Goal: Task Accomplishment & Management: Use online tool/utility

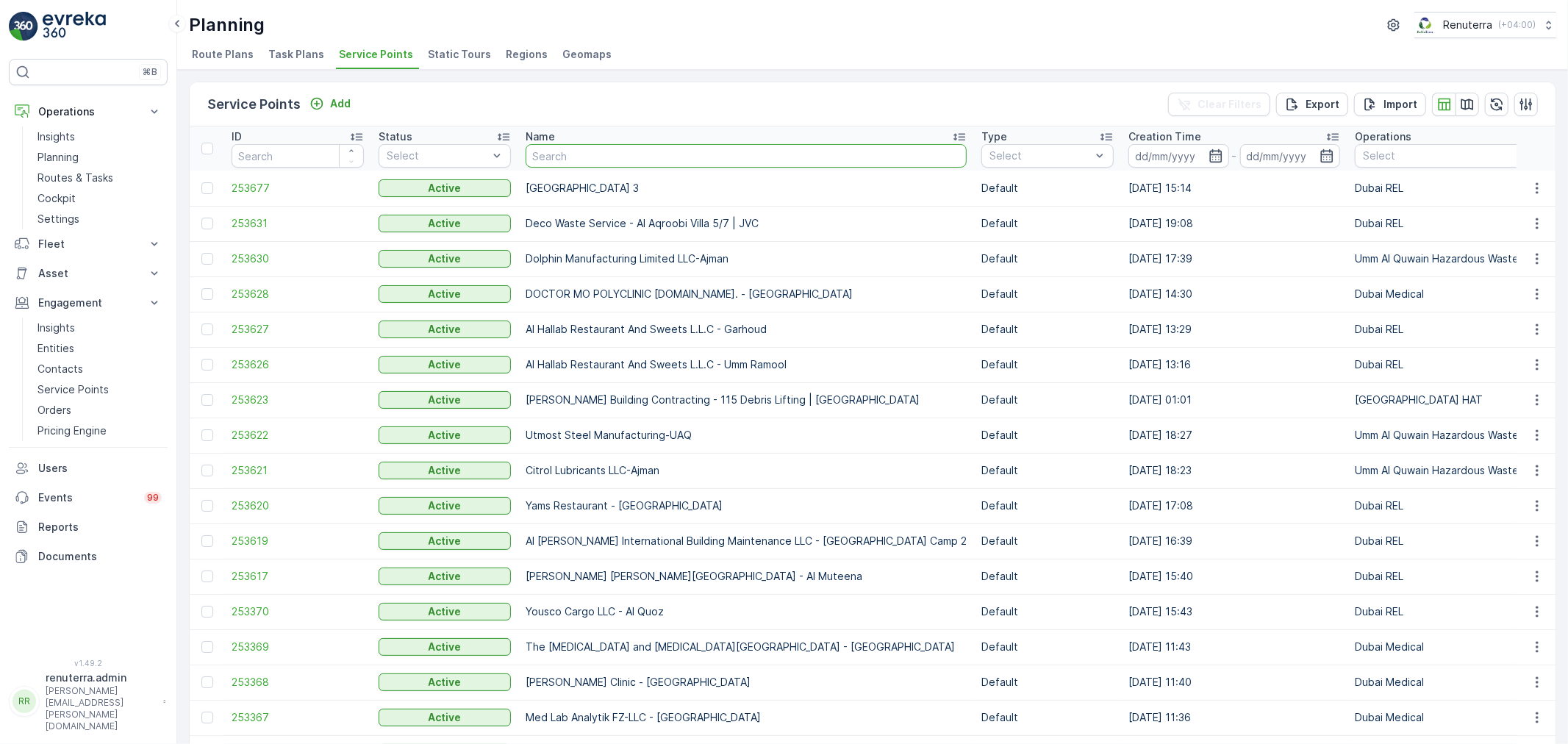
click at [588, 160] on input "text" at bounding box center [747, 156] width 441 height 23
type input "lulu"
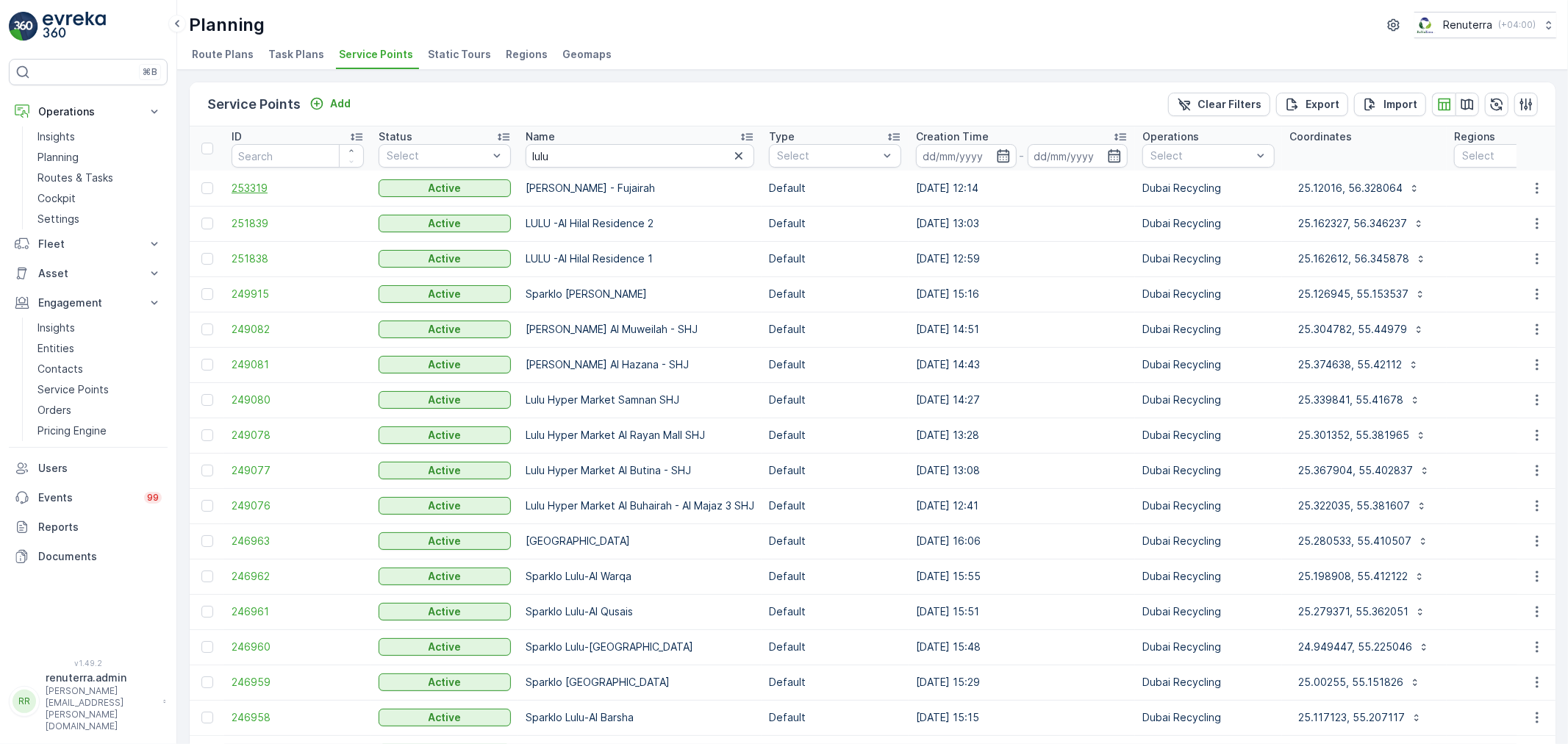
click at [232, 181] on span "253319" at bounding box center [298, 188] width 132 height 15
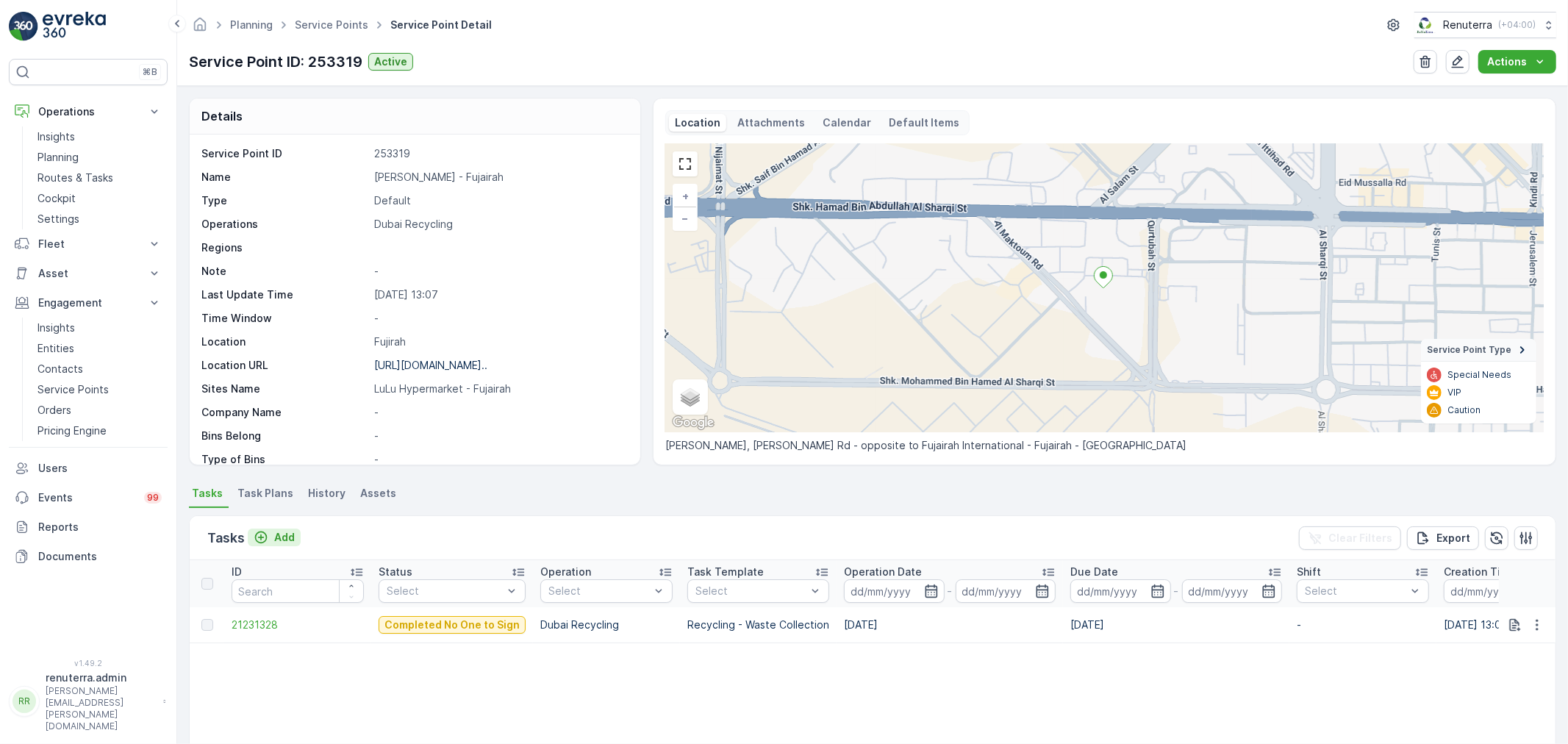
click at [290, 538] on p "Add" at bounding box center [284, 537] width 20 height 15
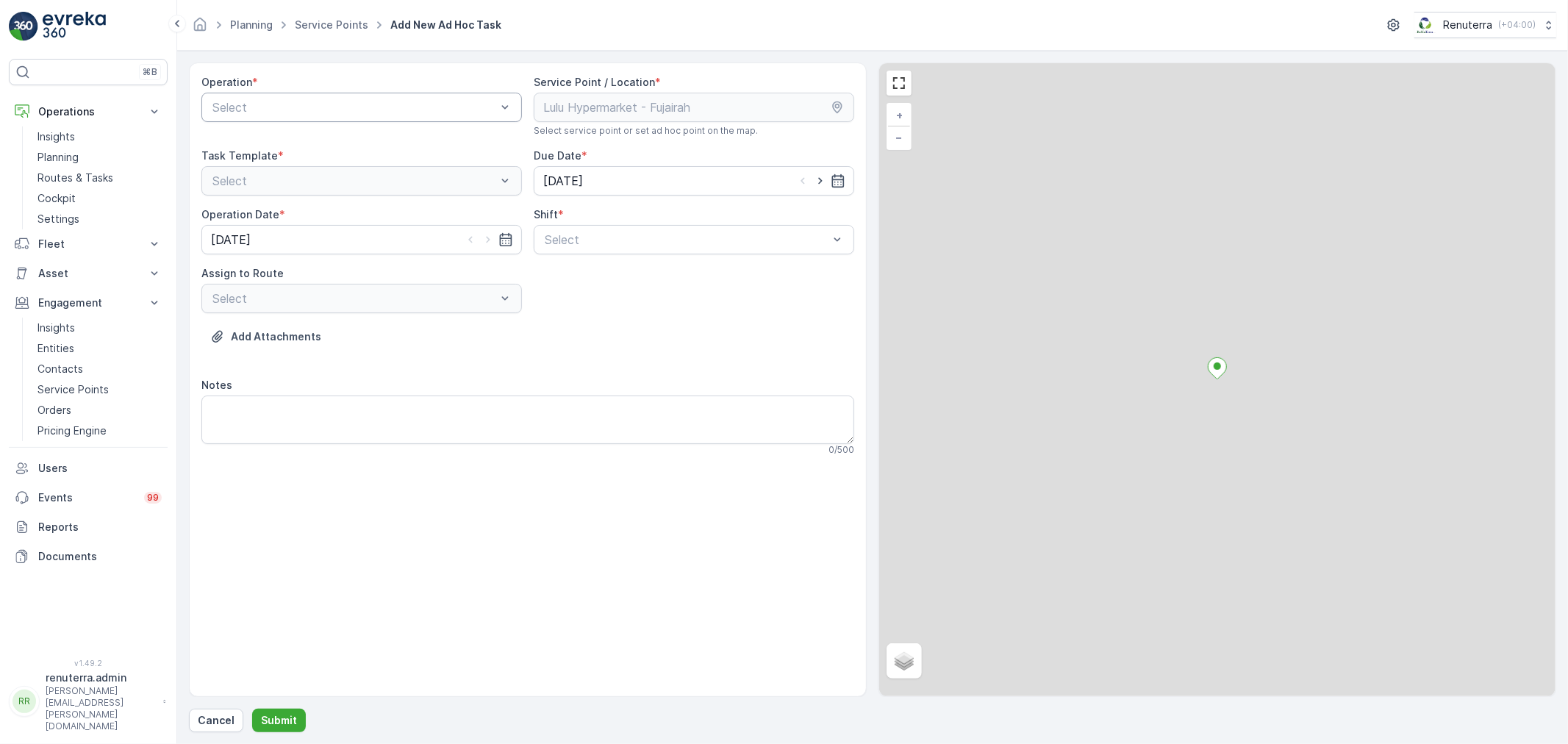
click at [275, 121] on div "Operation * Select" at bounding box center [361, 105] width 320 height 62
click at [276, 119] on div "Select" at bounding box center [361, 108] width 320 height 30
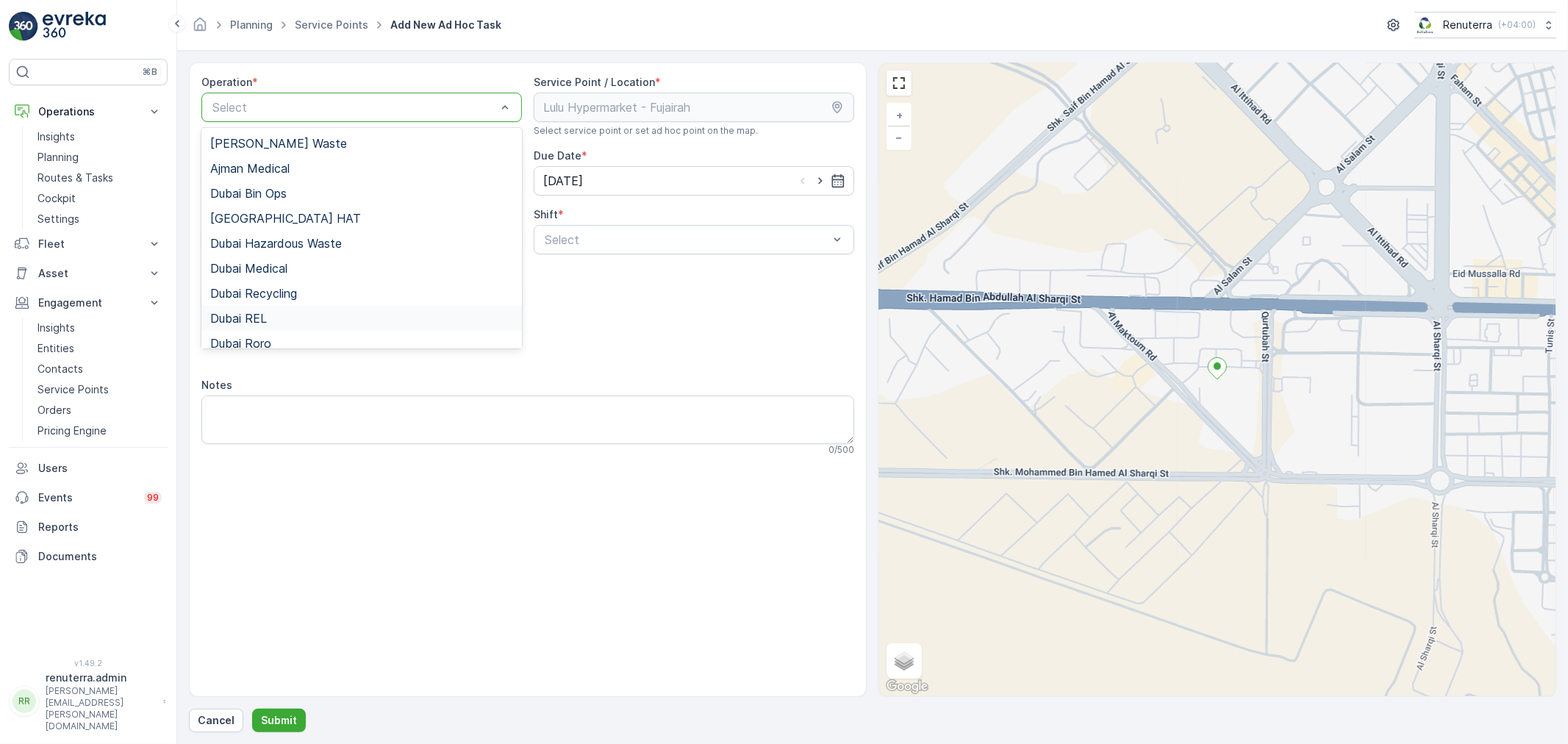
click at [261, 313] on span "Dubai REL" at bounding box center [238, 318] width 57 height 13
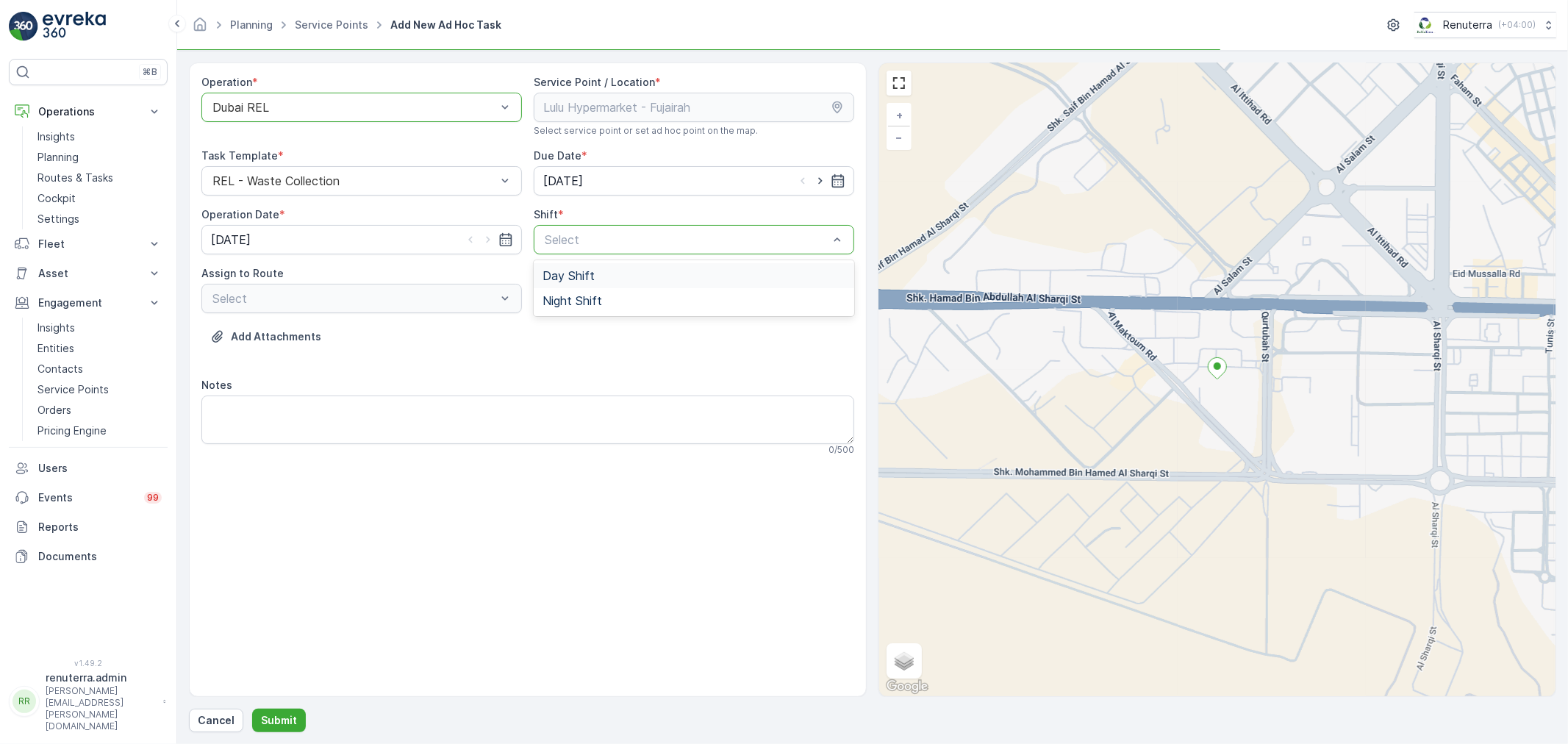
click at [592, 284] on div "Day Shift" at bounding box center [694, 276] width 320 height 25
click at [357, 315] on div "Operation * option Dubai REL, selected. Dubai REL Service Point / Location * Se…" at bounding box center [528, 271] width 653 height 393
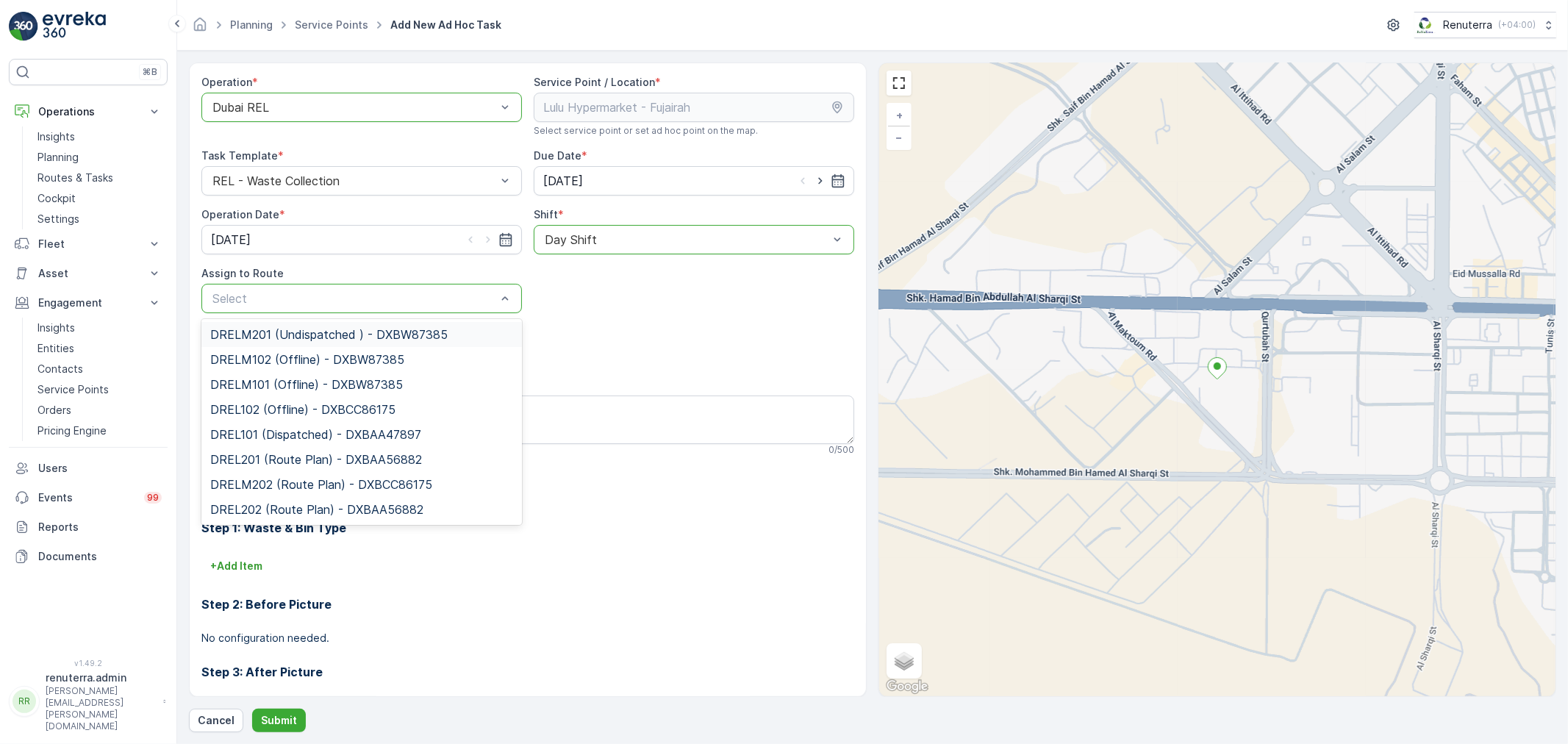
click at [351, 310] on div "Select" at bounding box center [361, 298] width 320 height 30
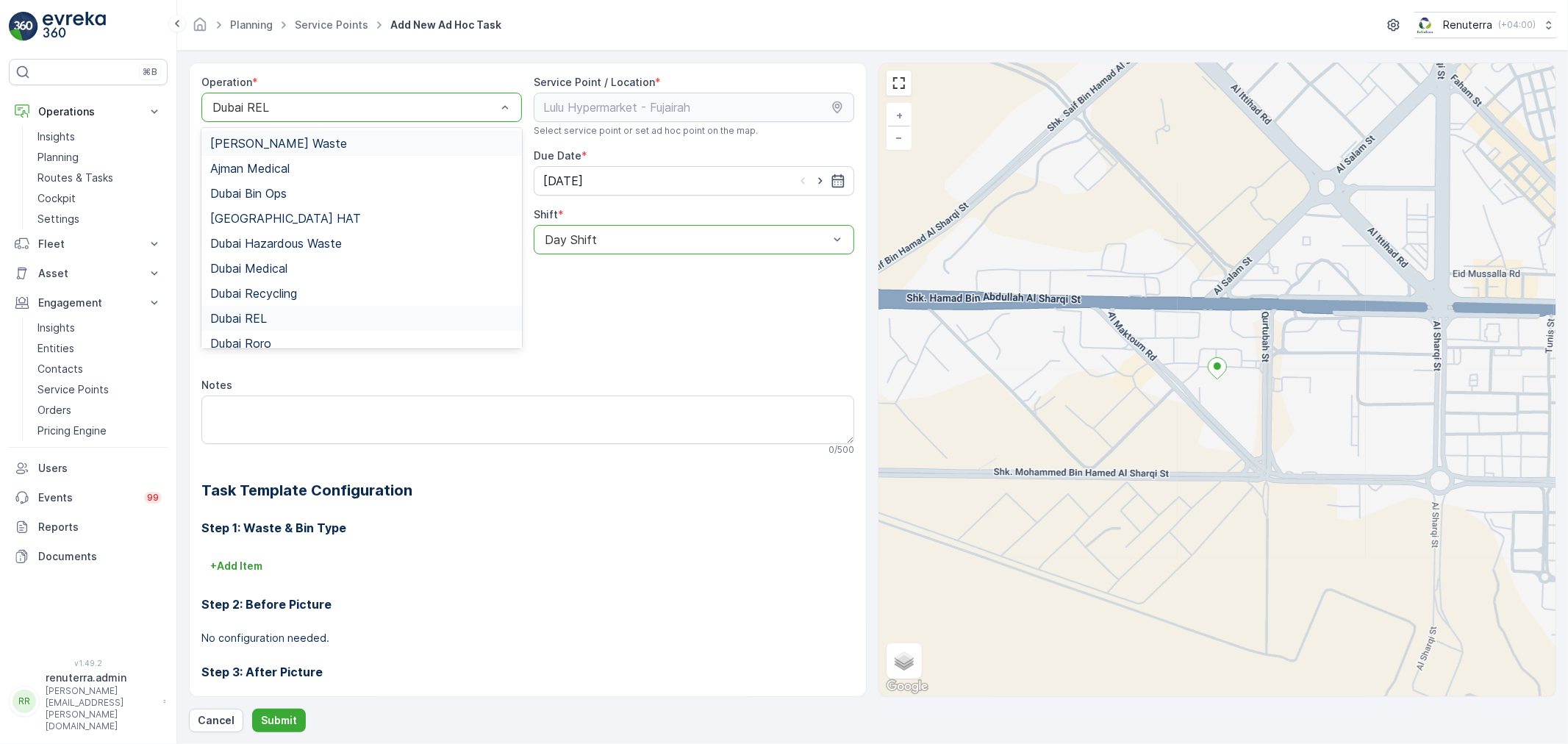
click at [239, 105] on div at bounding box center [355, 107] width 287 height 13
click at [256, 292] on span "Dubai Recycling" at bounding box center [253, 293] width 87 height 13
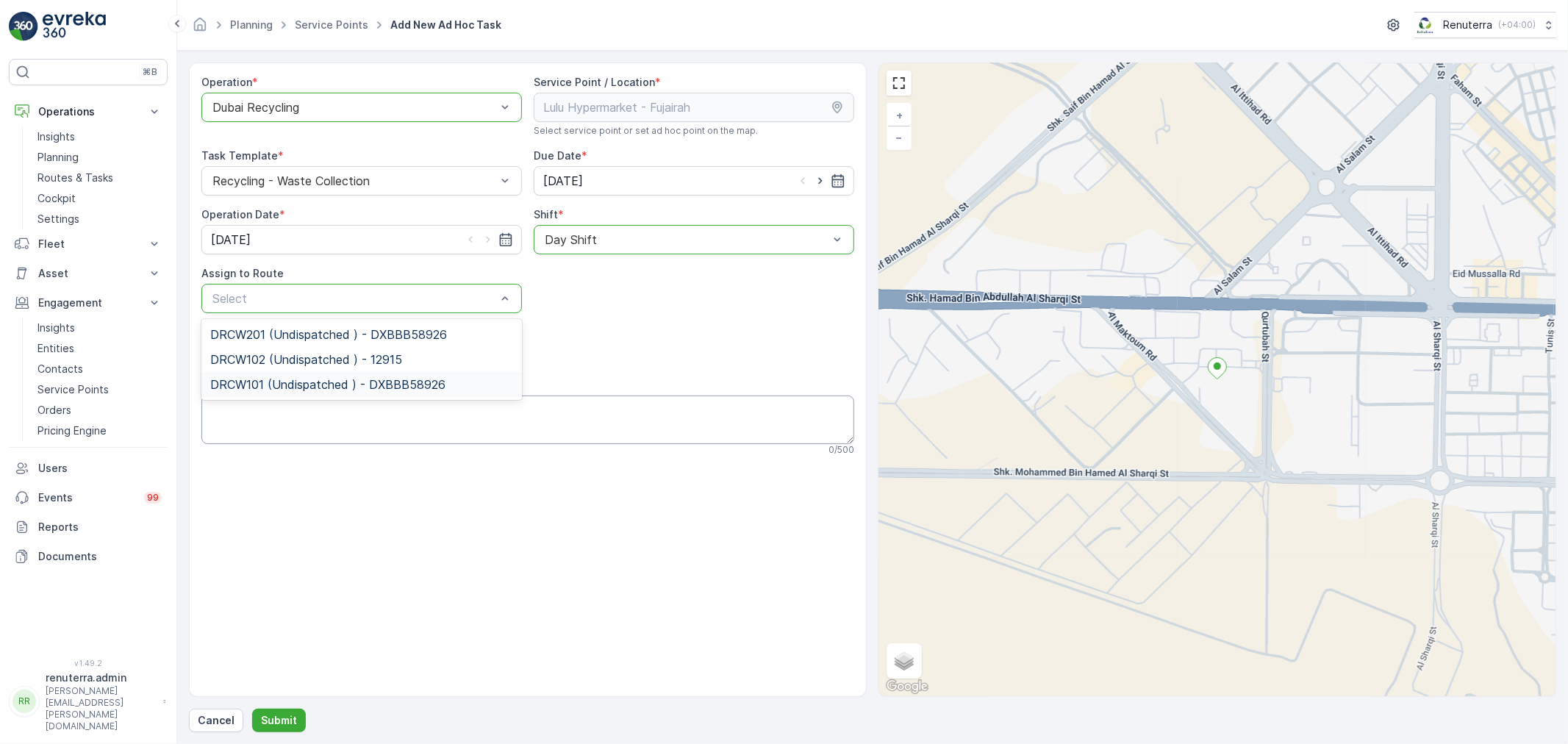
drag, startPoint x: 313, startPoint y: 379, endPoint x: 320, endPoint y: 428, distance: 49.5
click at [313, 378] on span "DRCW101 (Undispatched ) - DXBBB58926" at bounding box center [328, 384] width 235 height 13
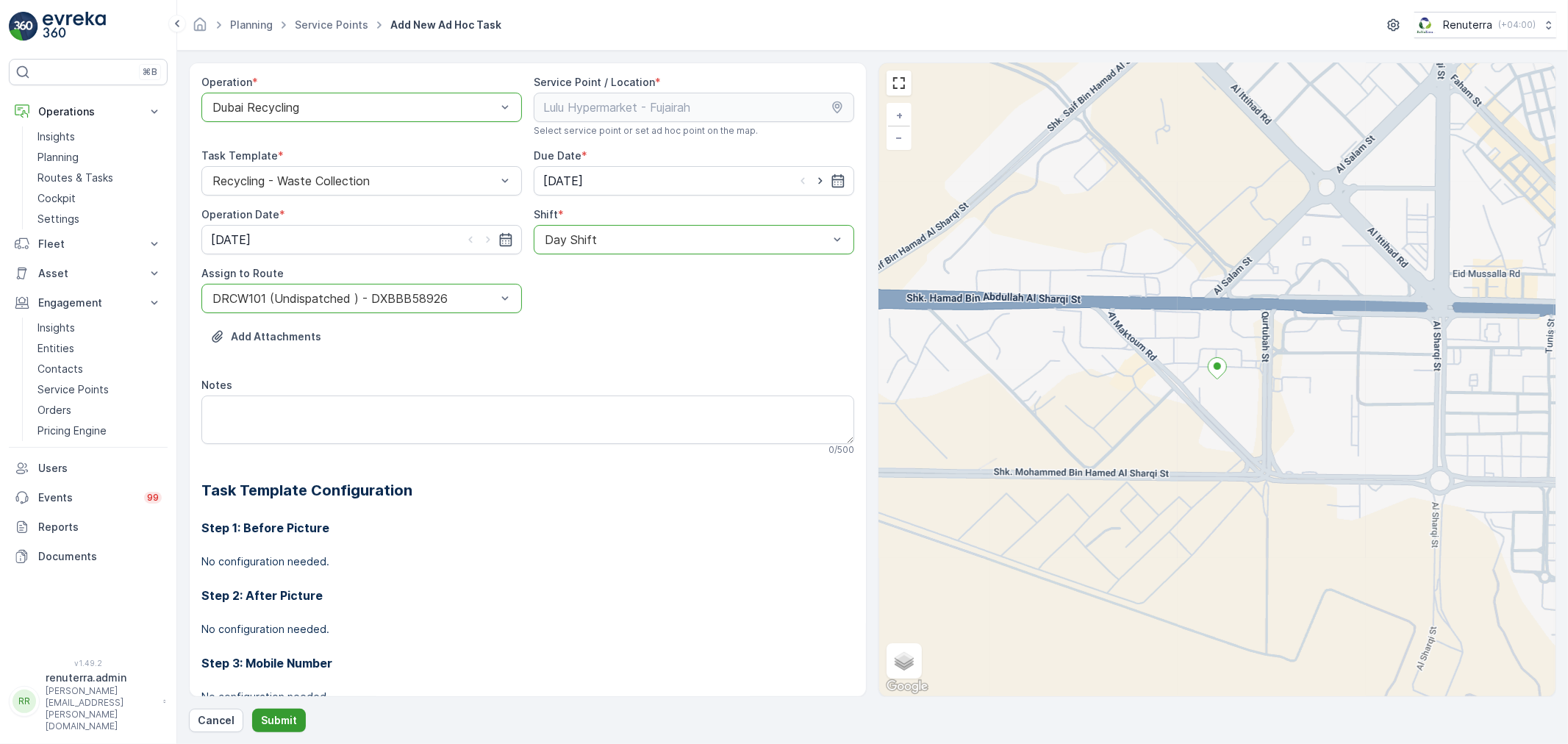
click at [292, 721] on p "Submit" at bounding box center [279, 720] width 36 height 15
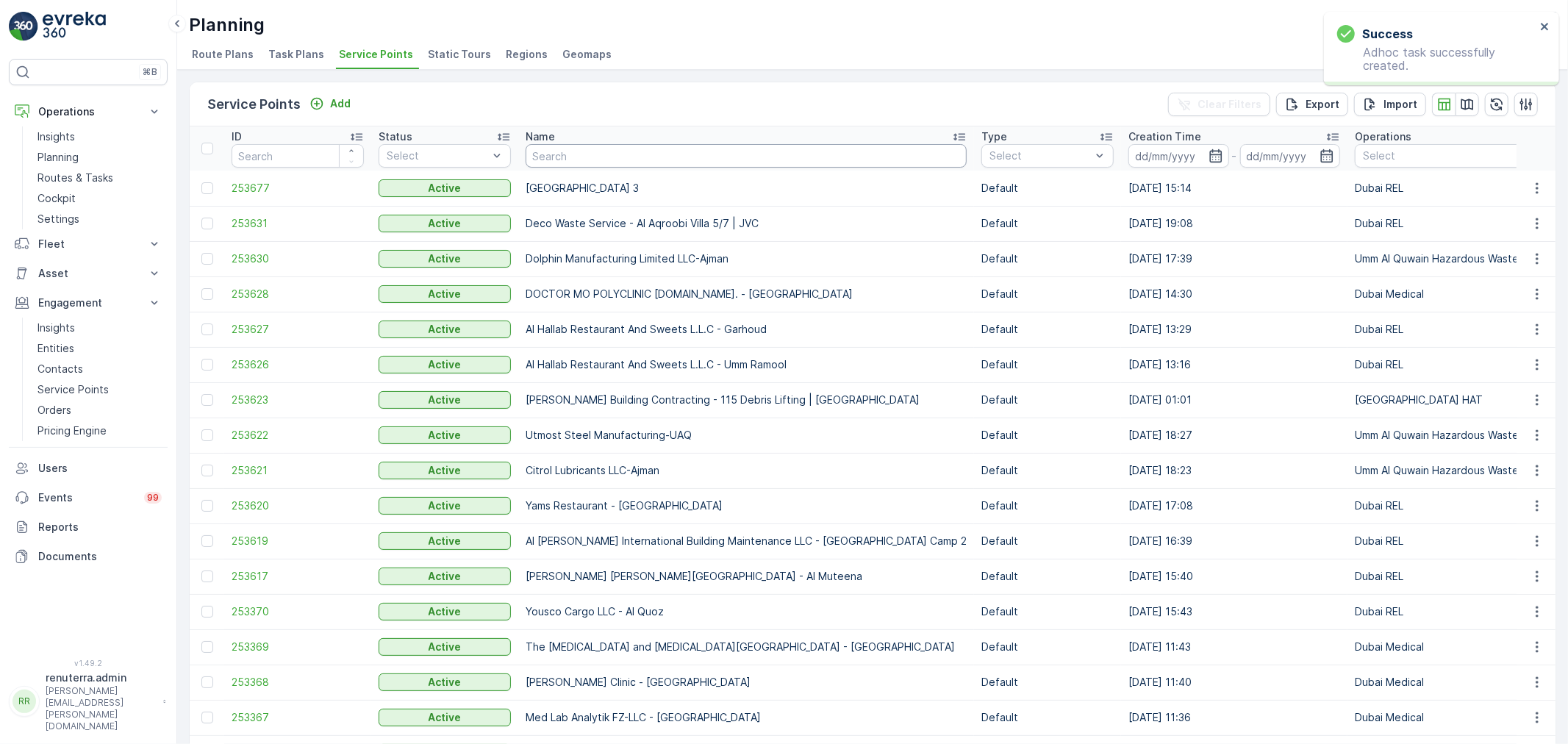
click at [567, 155] on input "text" at bounding box center [747, 156] width 441 height 23
click at [557, 167] on th "Name" at bounding box center [746, 148] width 456 height 44
click at [549, 157] on input "text" at bounding box center [747, 156] width 441 height 23
type input "A"
type input "Alpja"
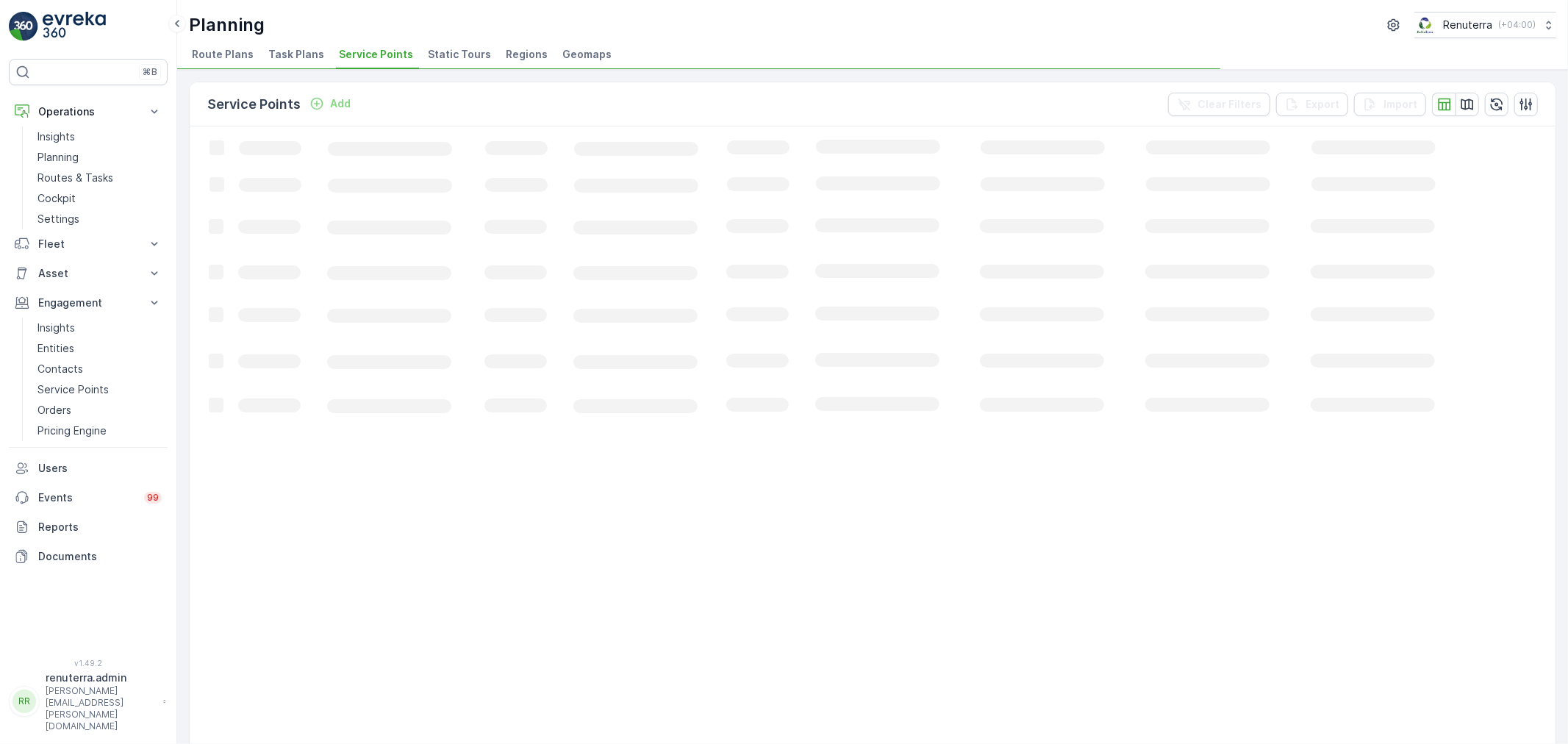
drag, startPoint x: 553, startPoint y: 157, endPoint x: 546, endPoint y: 157, distance: 7.0
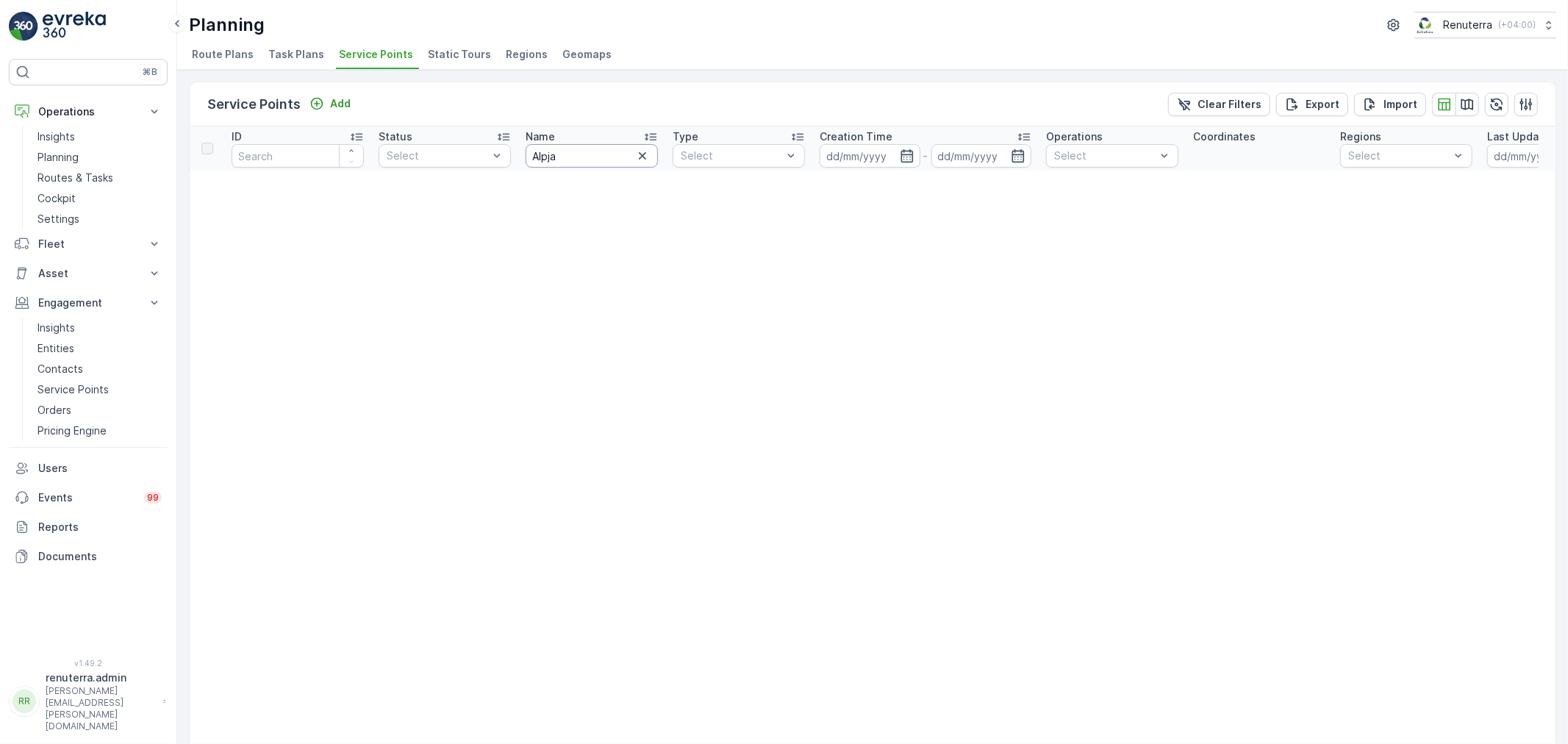
click at [563, 157] on input "Alpja" at bounding box center [592, 156] width 132 height 23
type input "Alpha"
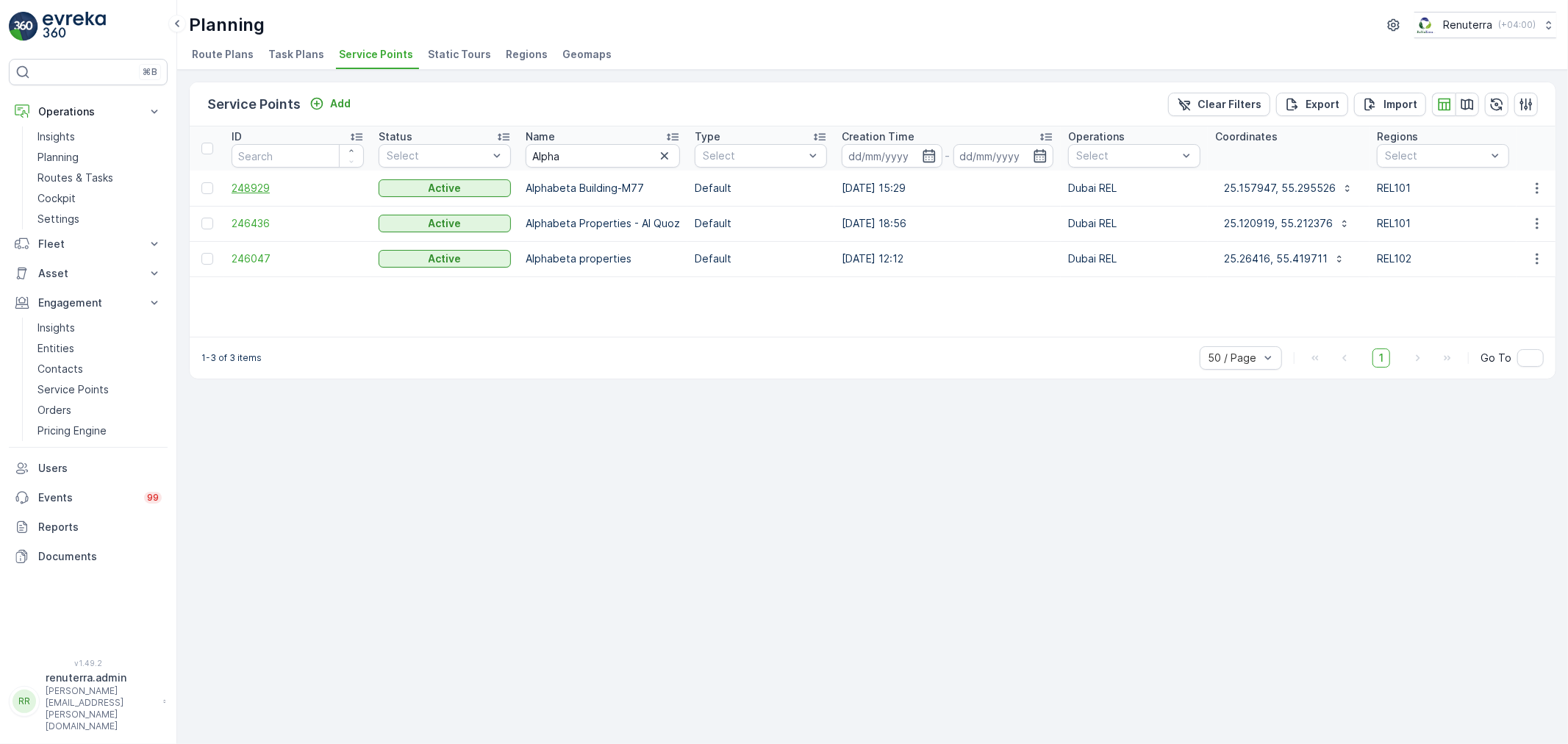
click at [282, 189] on span "248929" at bounding box center [298, 188] width 132 height 15
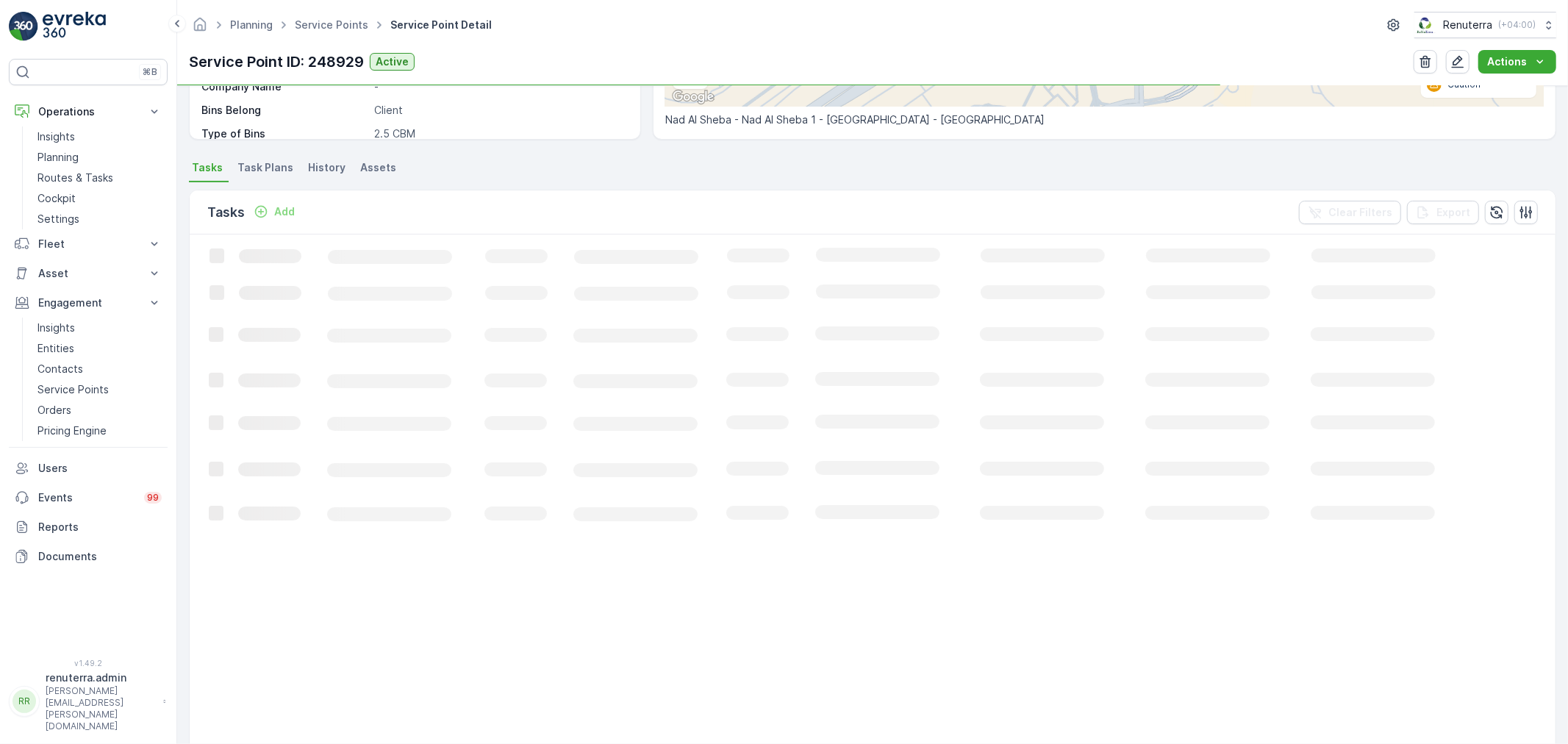
scroll to position [326, 0]
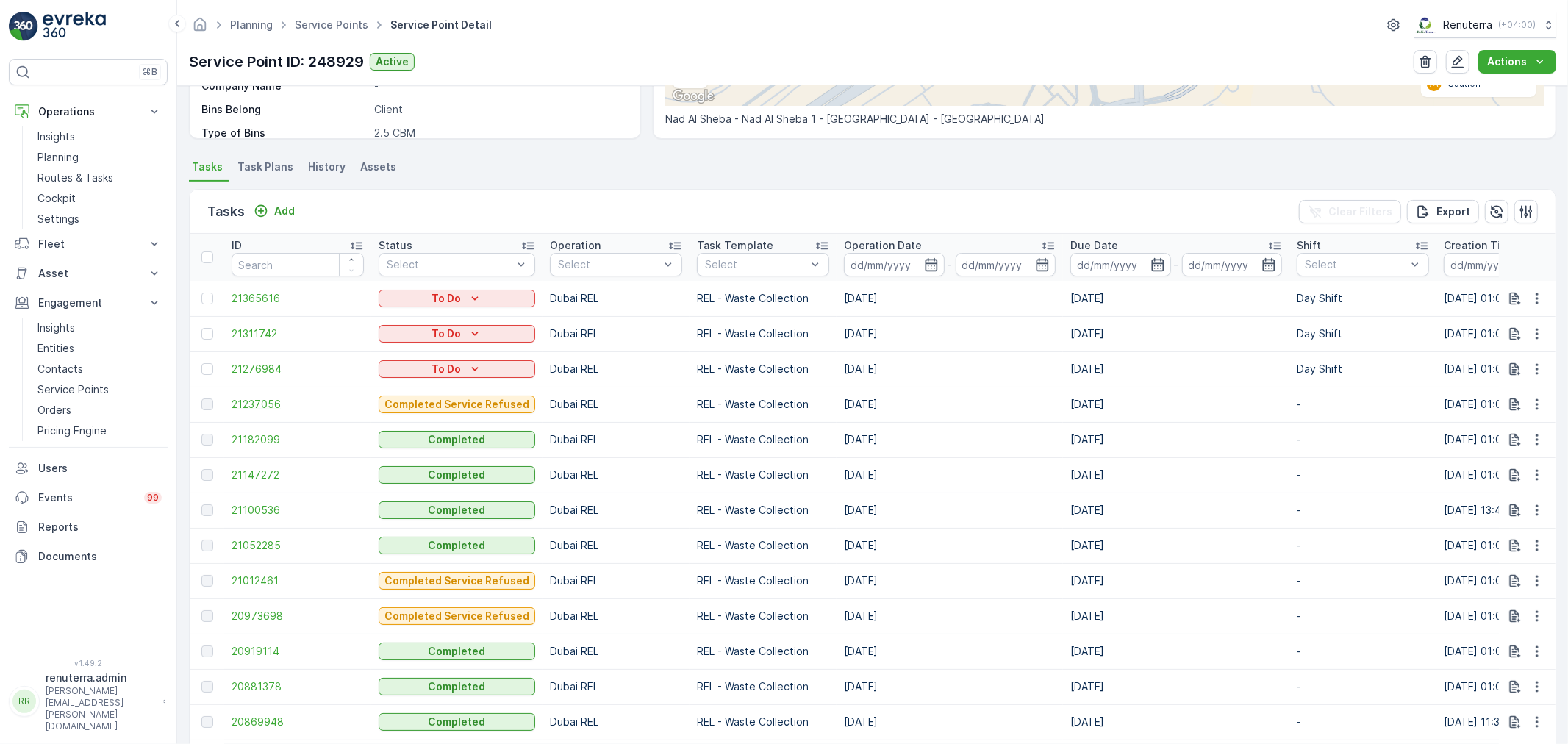
click at [257, 403] on span "21237056" at bounding box center [298, 404] width 132 height 15
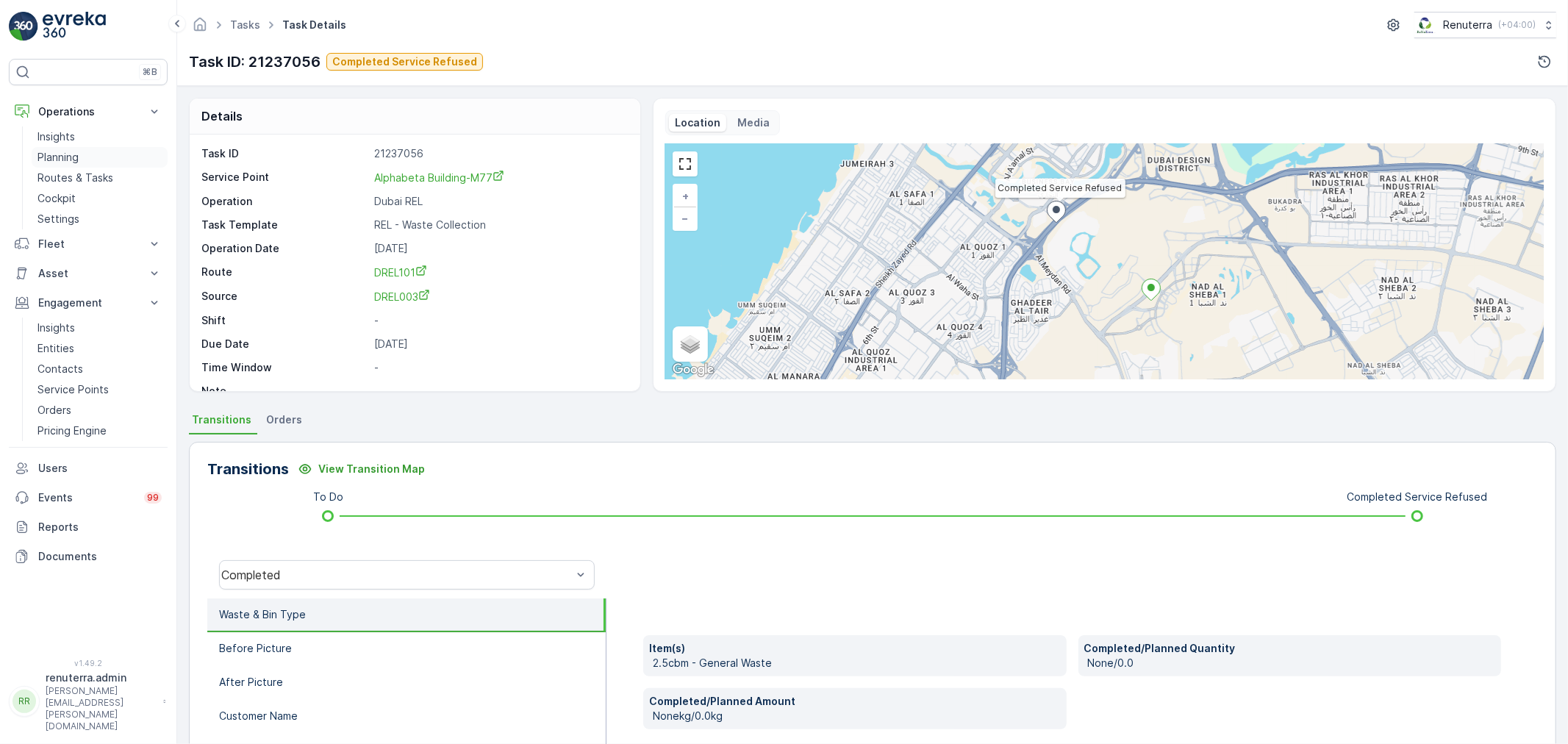
click at [103, 149] on link "Planning" at bounding box center [100, 157] width 136 height 20
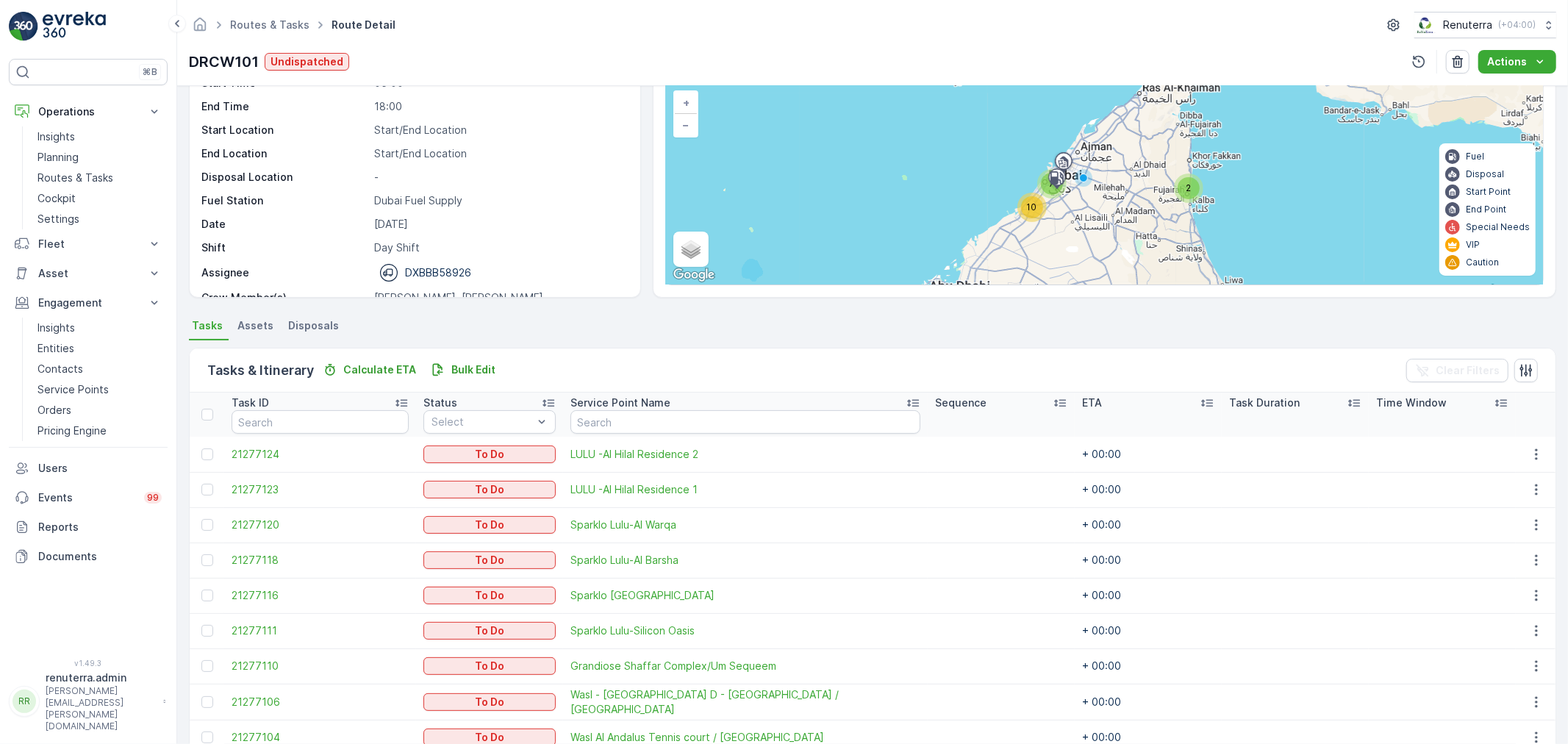
scroll to position [75, 0]
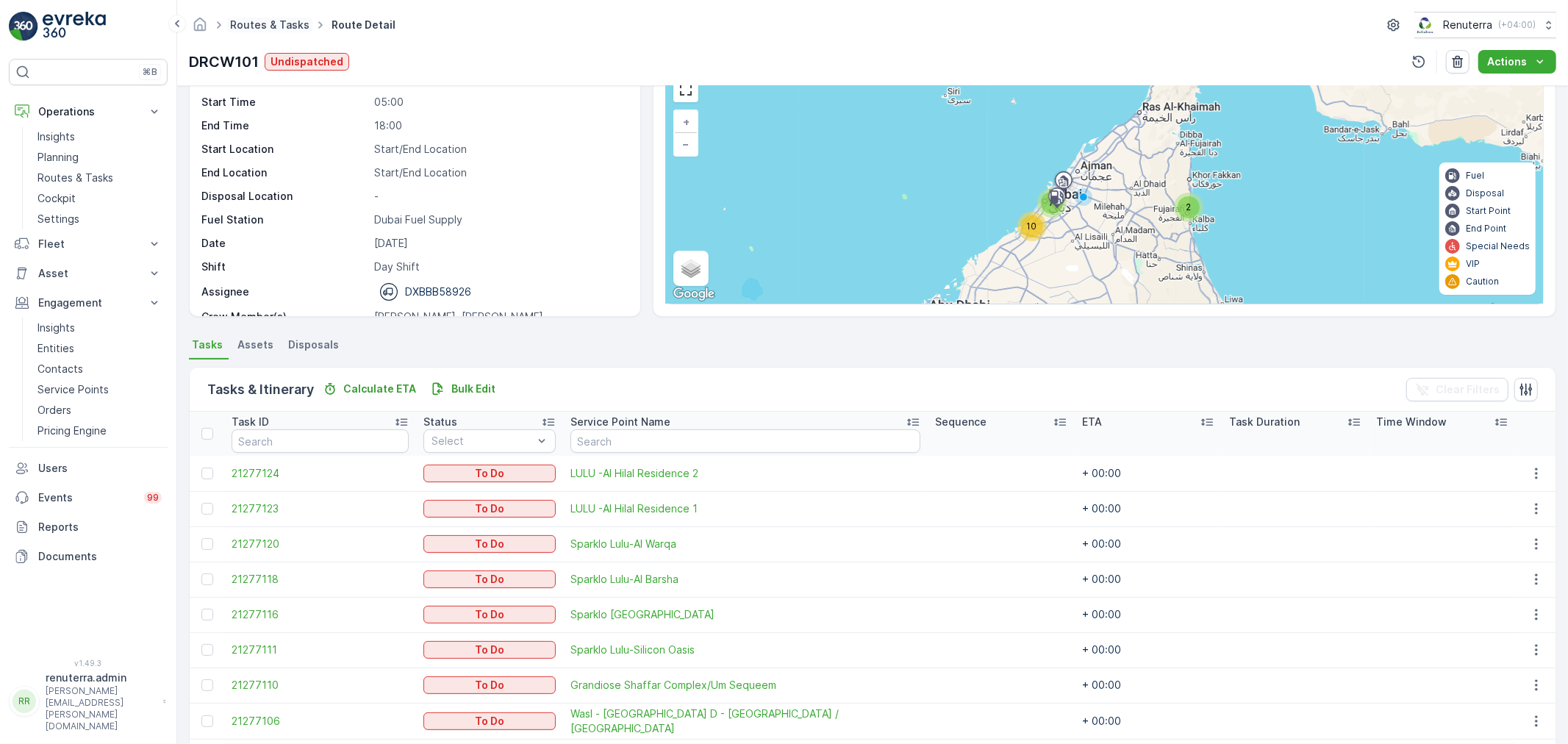
click at [267, 28] on link "Routes & Tasks" at bounding box center [270, 25] width 79 height 12
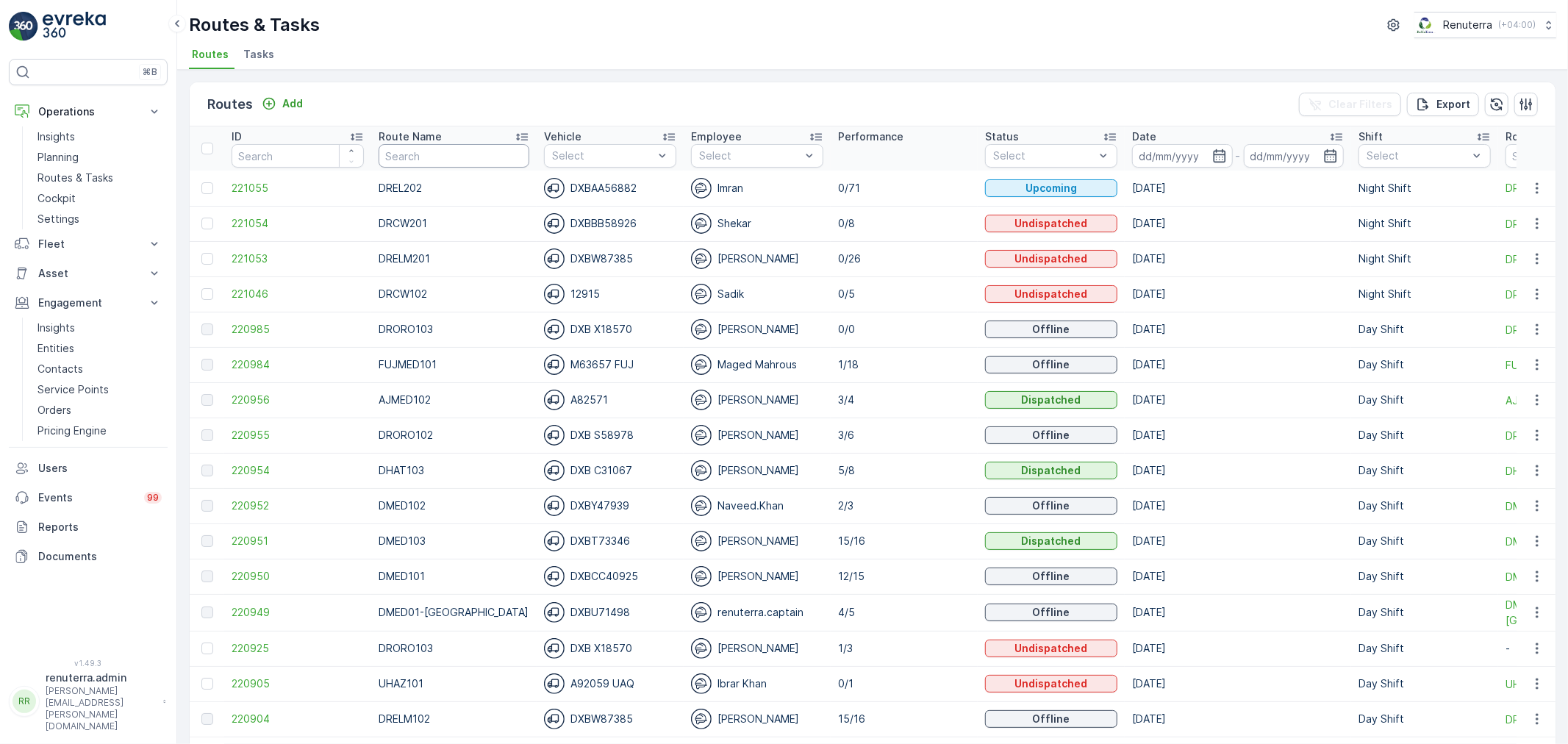
click at [465, 148] on input "text" at bounding box center [454, 156] width 150 height 23
type input "DHAT10"
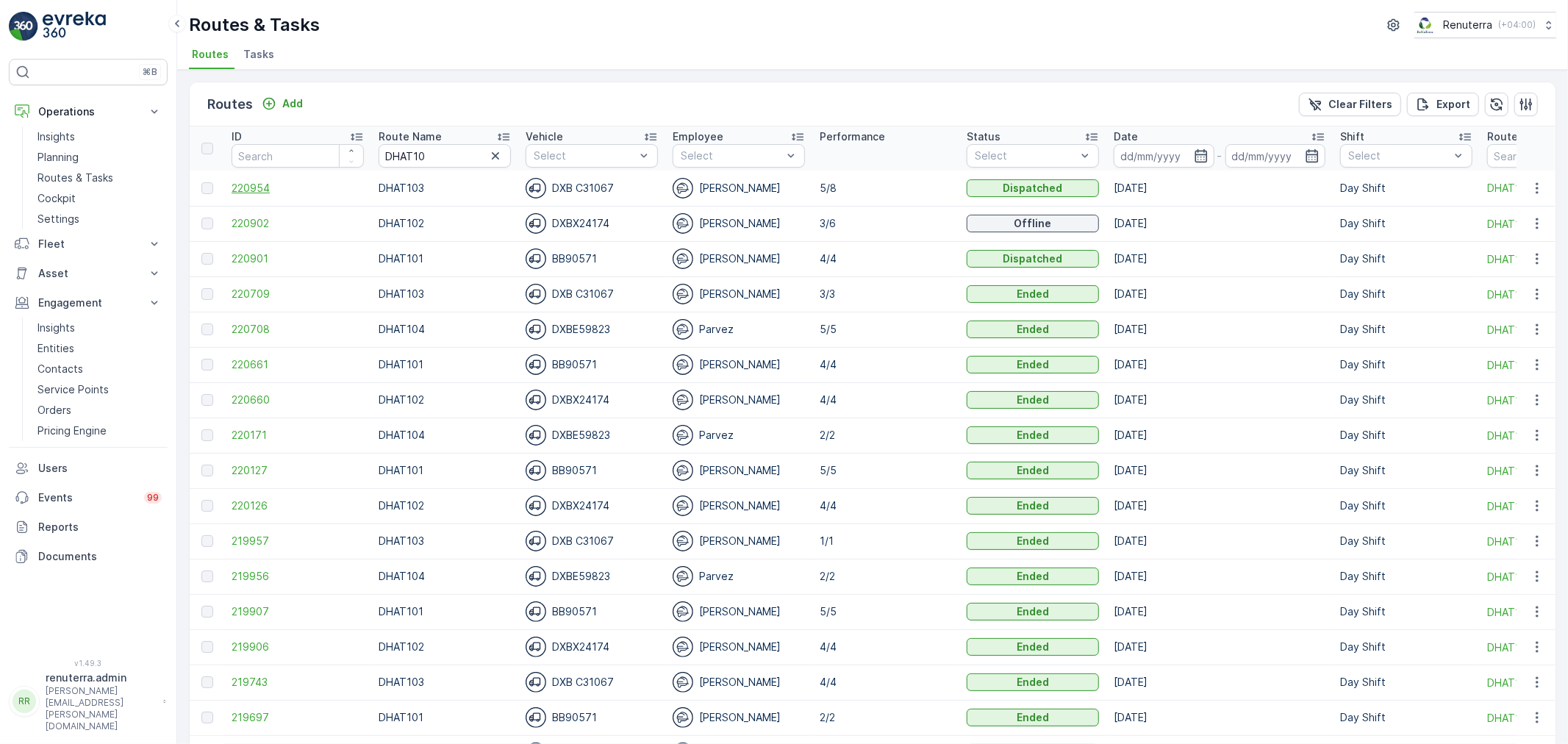
click at [266, 185] on span "220954" at bounding box center [298, 188] width 132 height 15
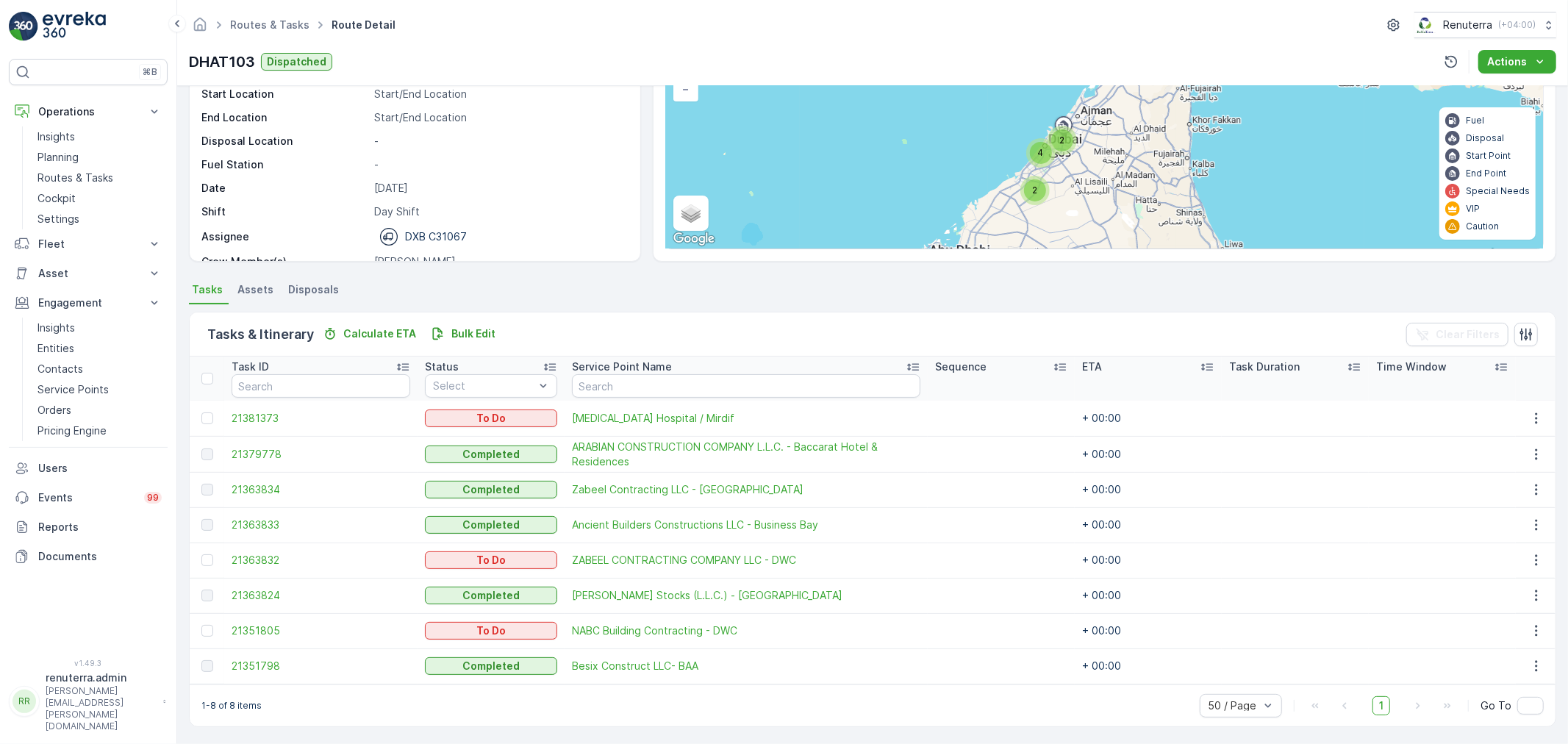
scroll to position [131, 0]
click at [202, 563] on div at bounding box center [207, 559] width 12 height 12
click at [201, 553] on input "checkbox" at bounding box center [201, 553] width 0 height 0
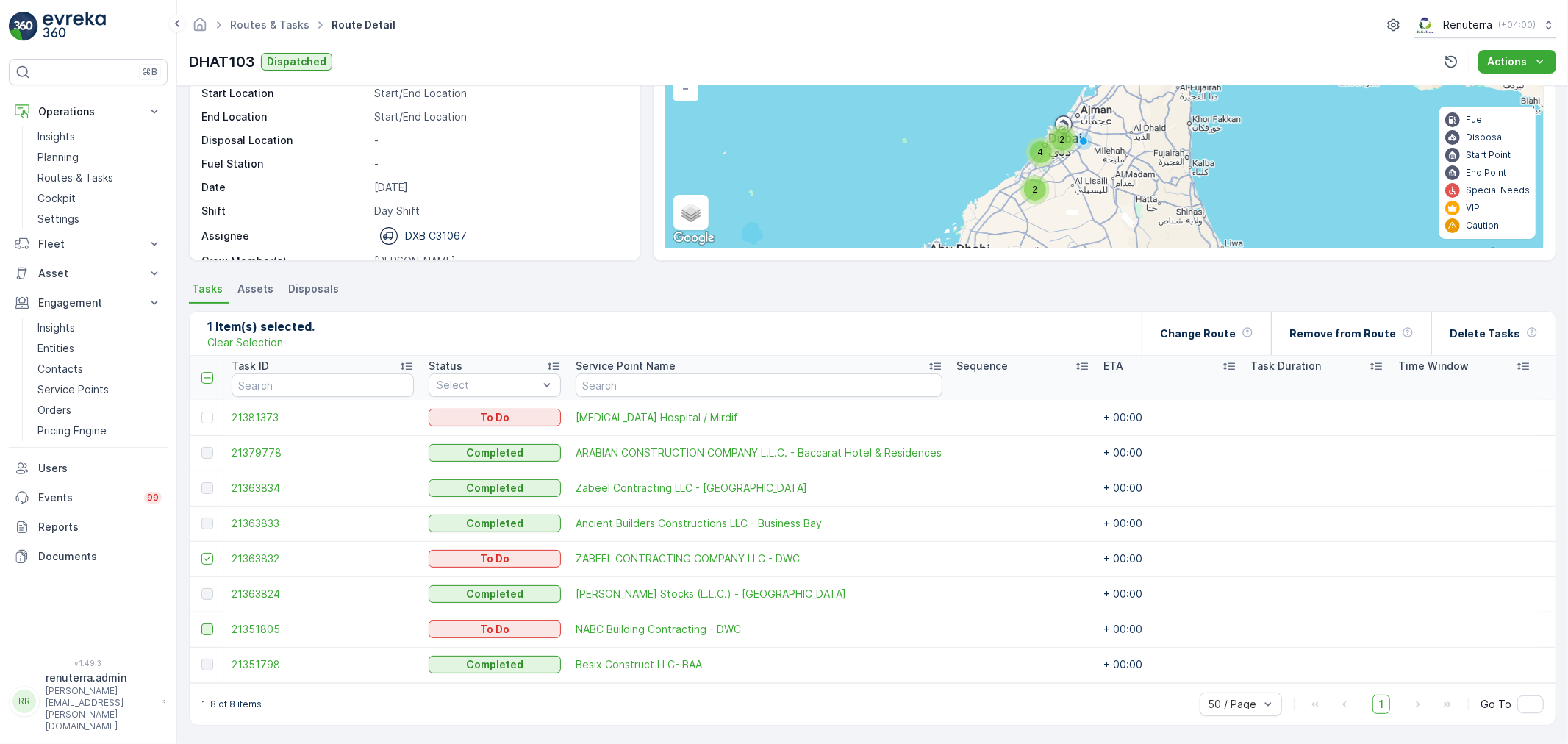
click at [211, 629] on div at bounding box center [207, 629] width 12 height 12
click at [201, 623] on input "checkbox" at bounding box center [201, 623] width 0 height 0
click at [1233, 342] on div "Change Route" at bounding box center [1207, 333] width 94 height 44
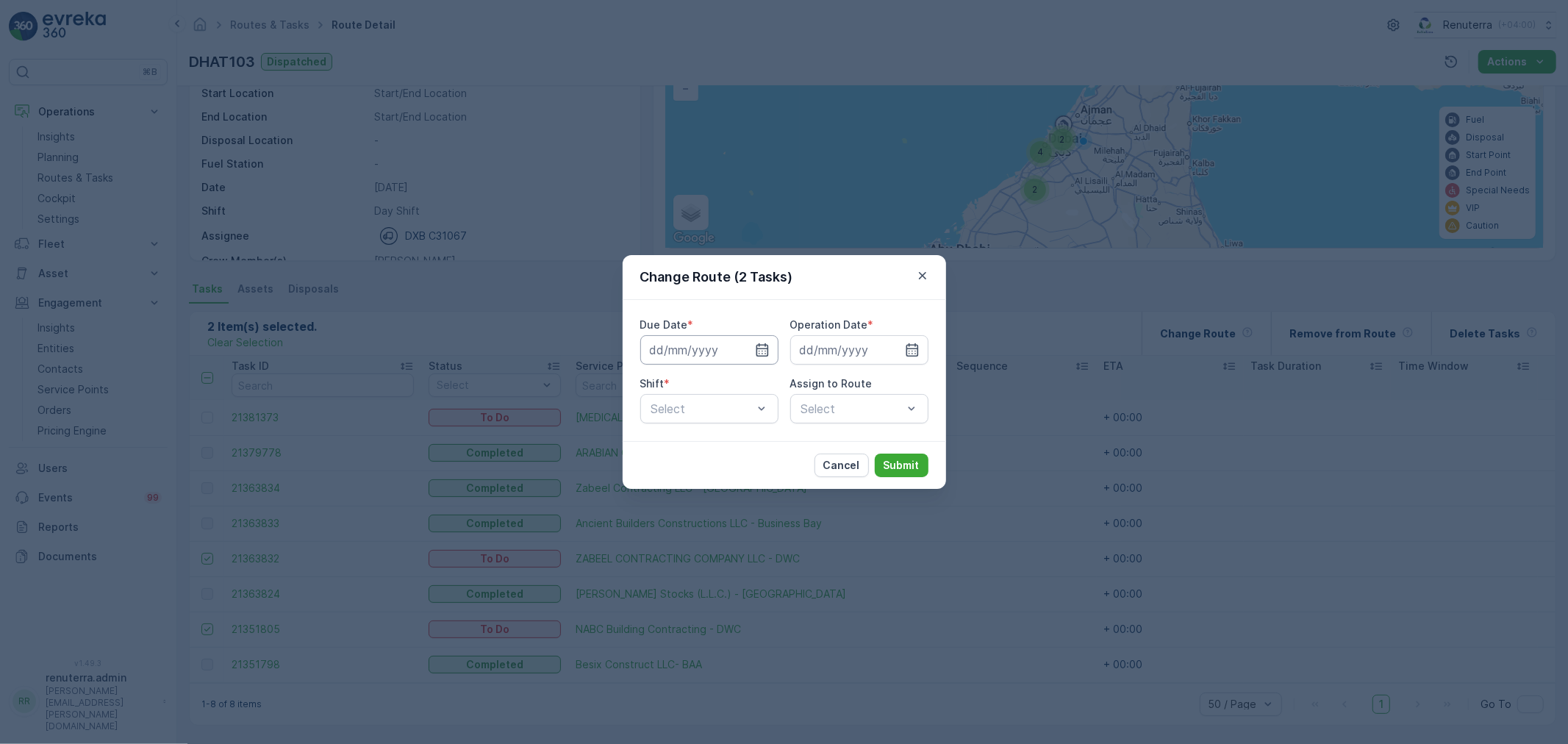
click at [740, 351] on input at bounding box center [709, 350] width 138 height 30
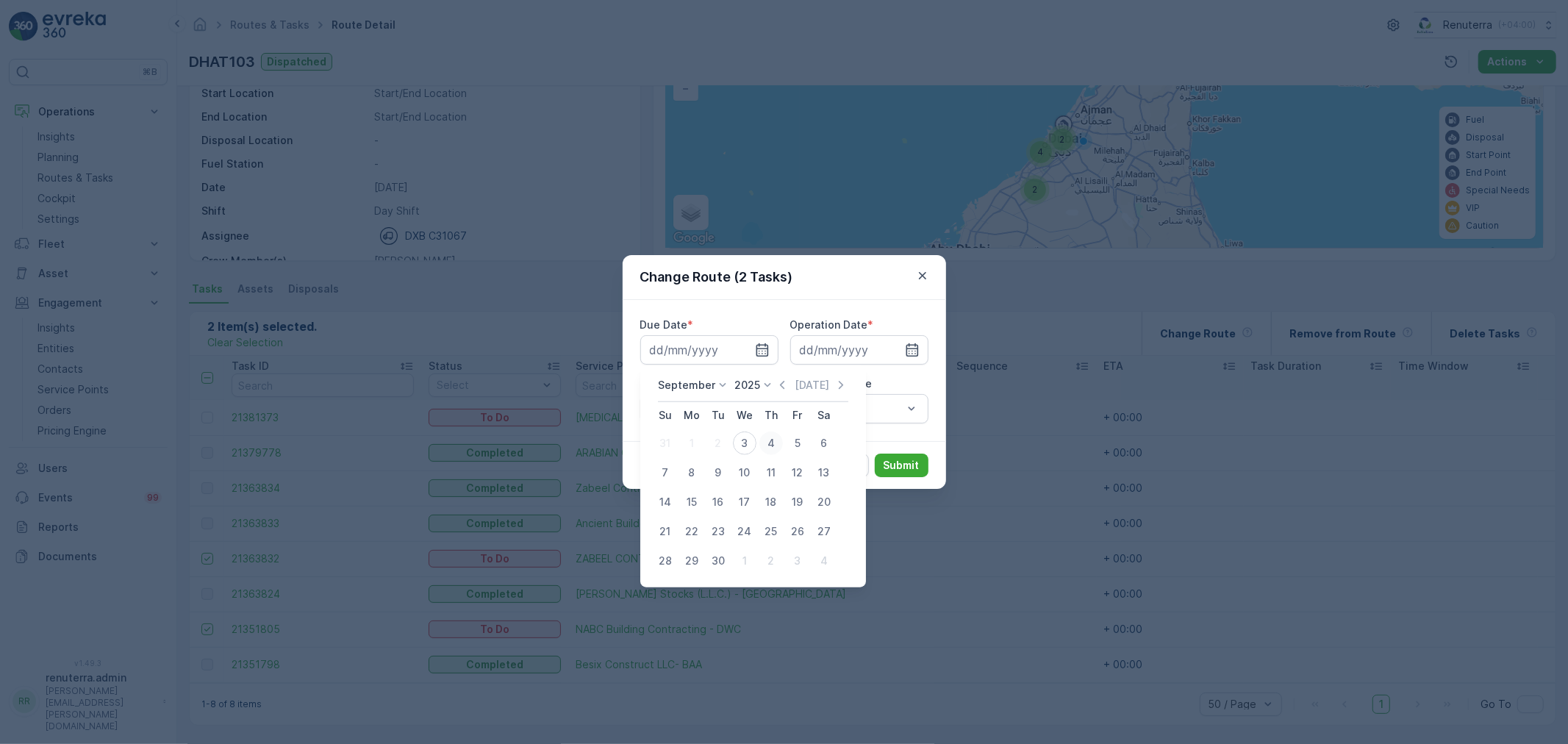
click at [775, 432] on div "4" at bounding box center [771, 443] width 23 height 23
type input "04.09.2025"
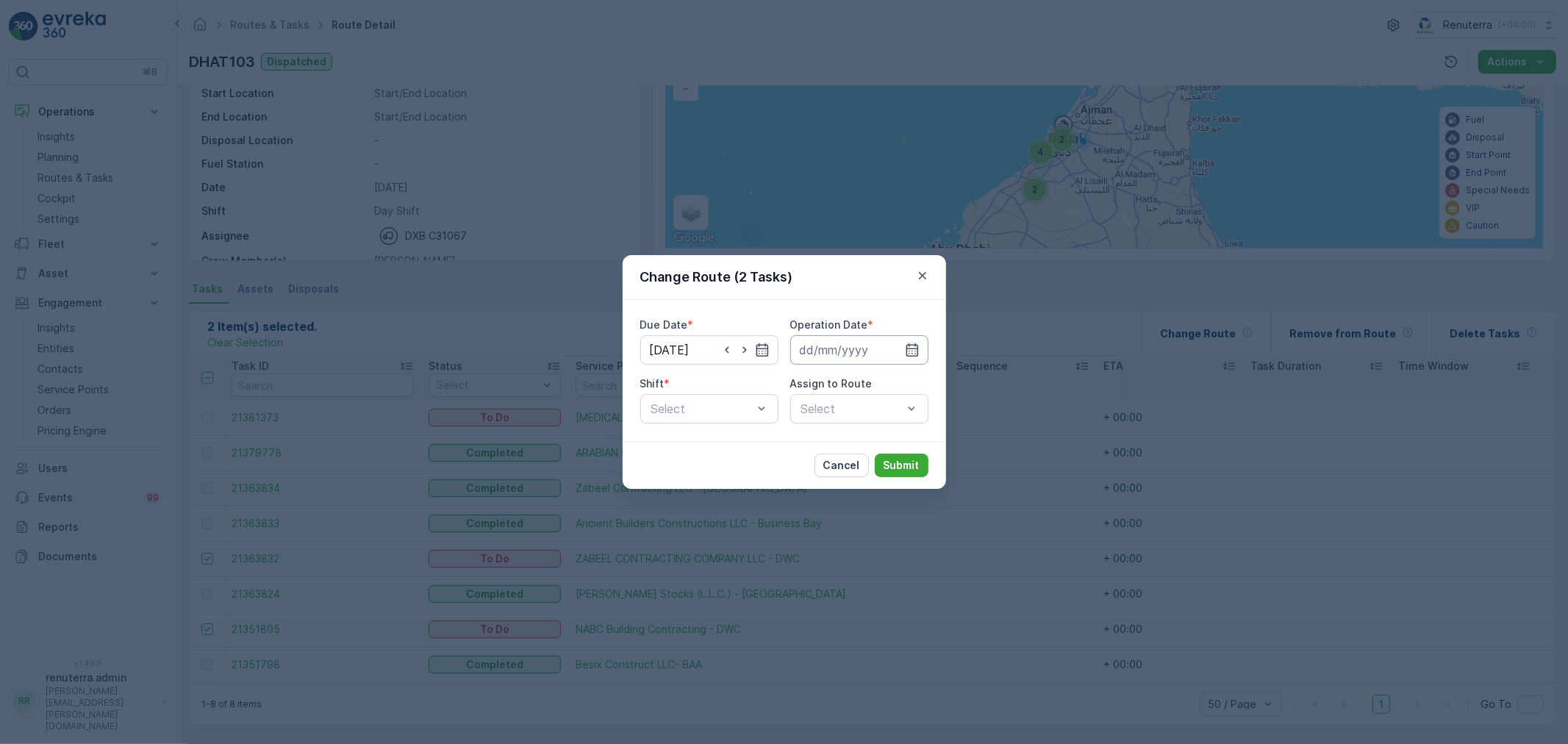
click at [835, 344] on input at bounding box center [859, 350] width 138 height 30
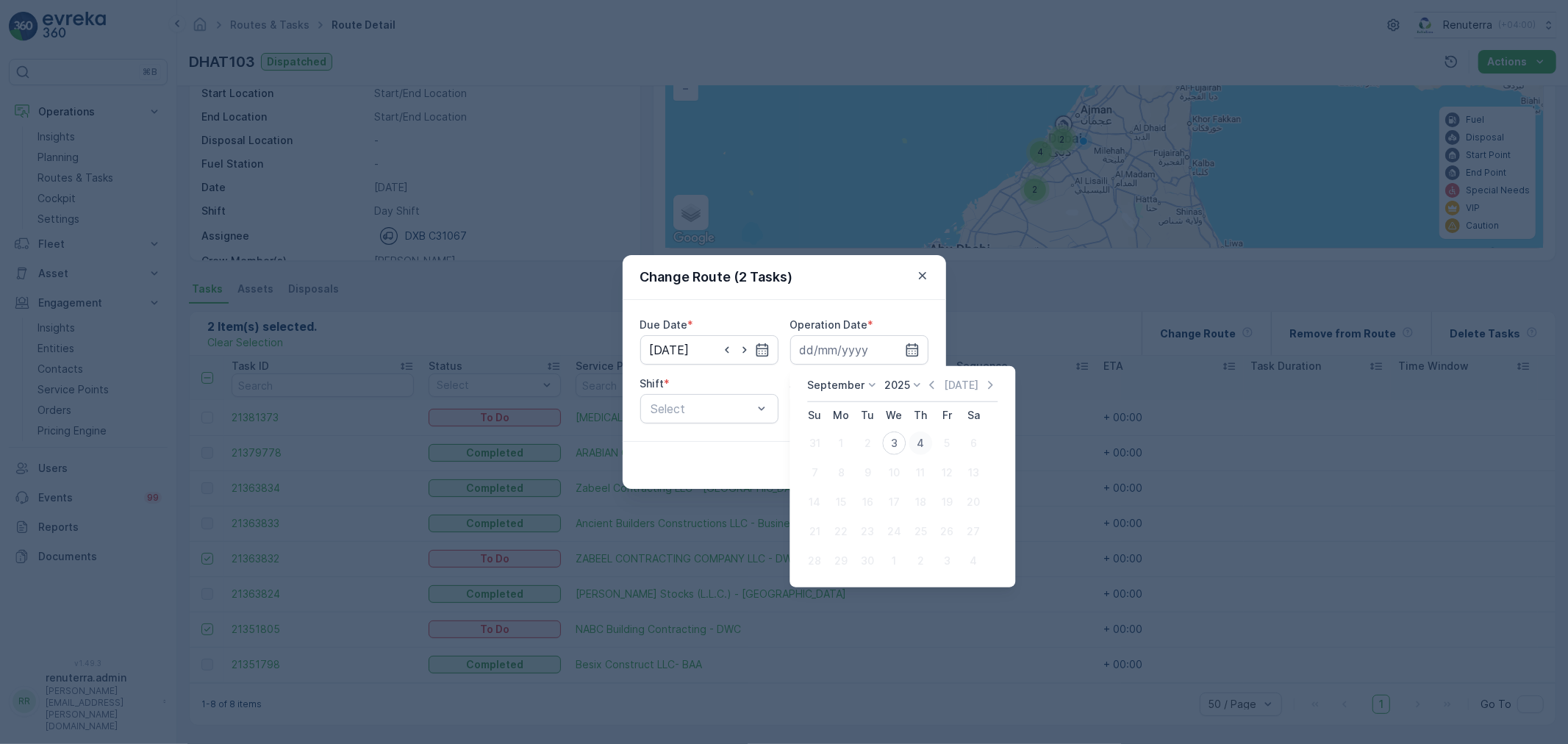
click at [927, 443] on div "4" at bounding box center [920, 443] width 23 height 23
type input "04.09.2025"
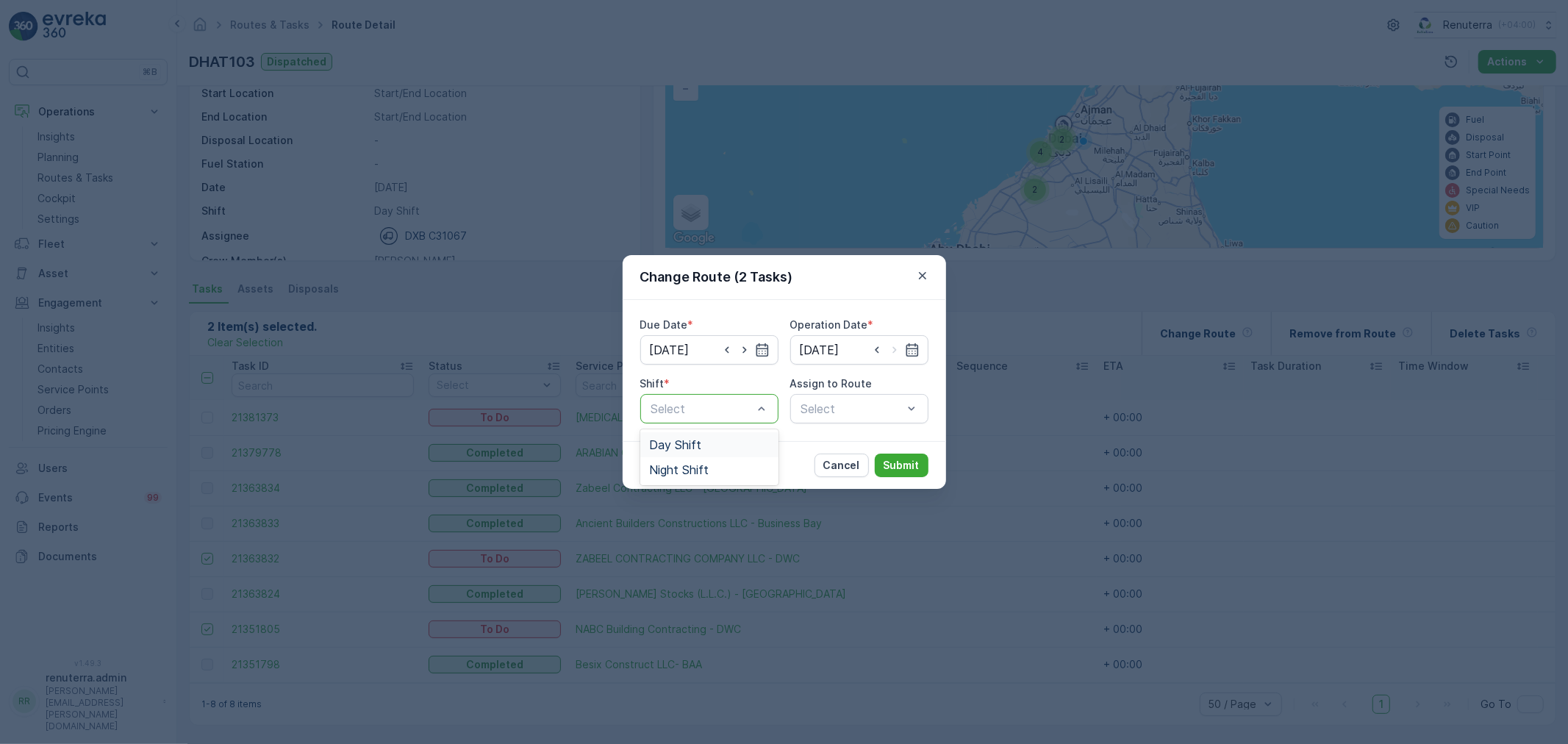
click at [730, 439] on div "Day Shift" at bounding box center [709, 444] width 121 height 13
click at [790, 421] on div "Select" at bounding box center [859, 409] width 138 height 30
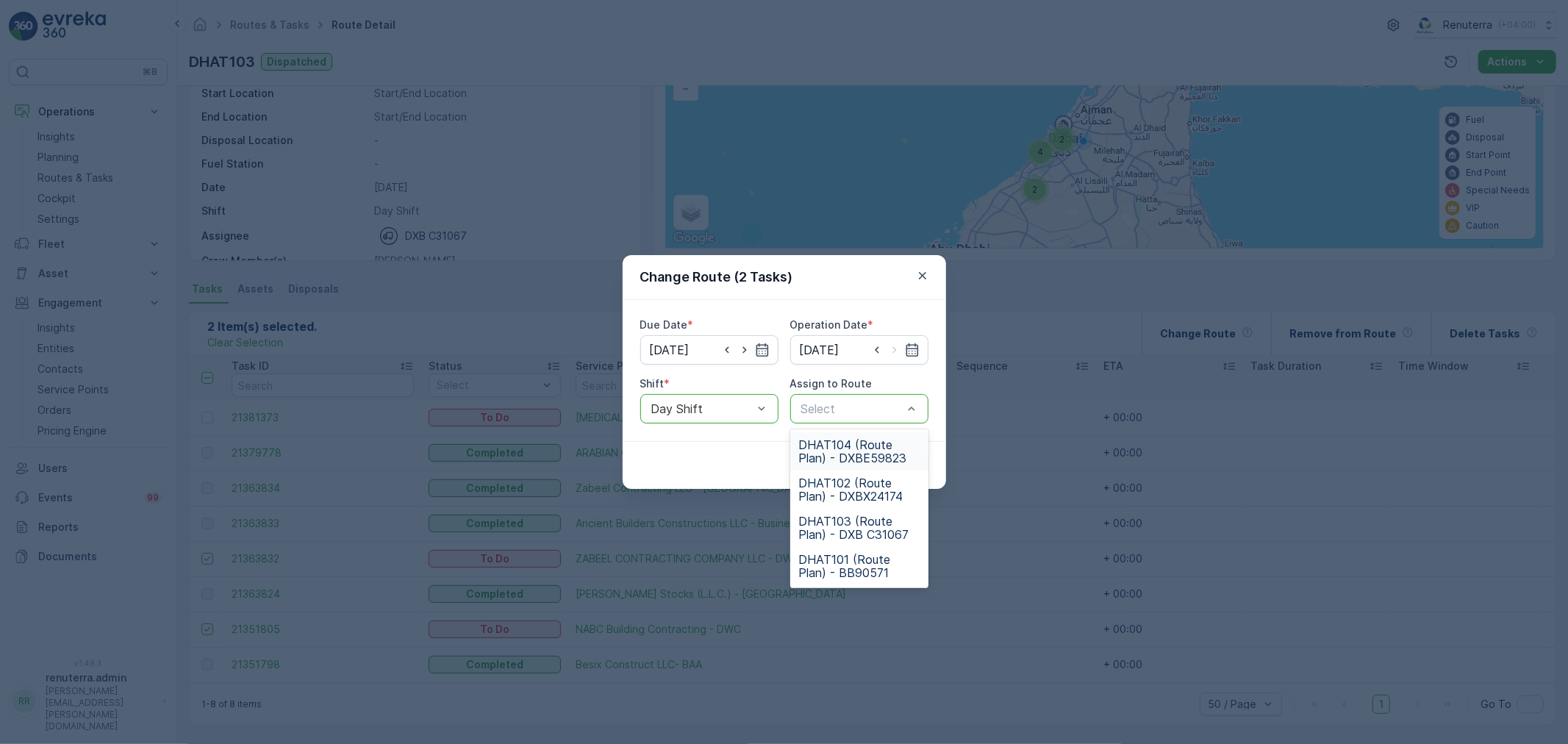
click at [851, 459] on span "DHAT104 (Route Plan) - DXBE59823" at bounding box center [859, 451] width 121 height 26
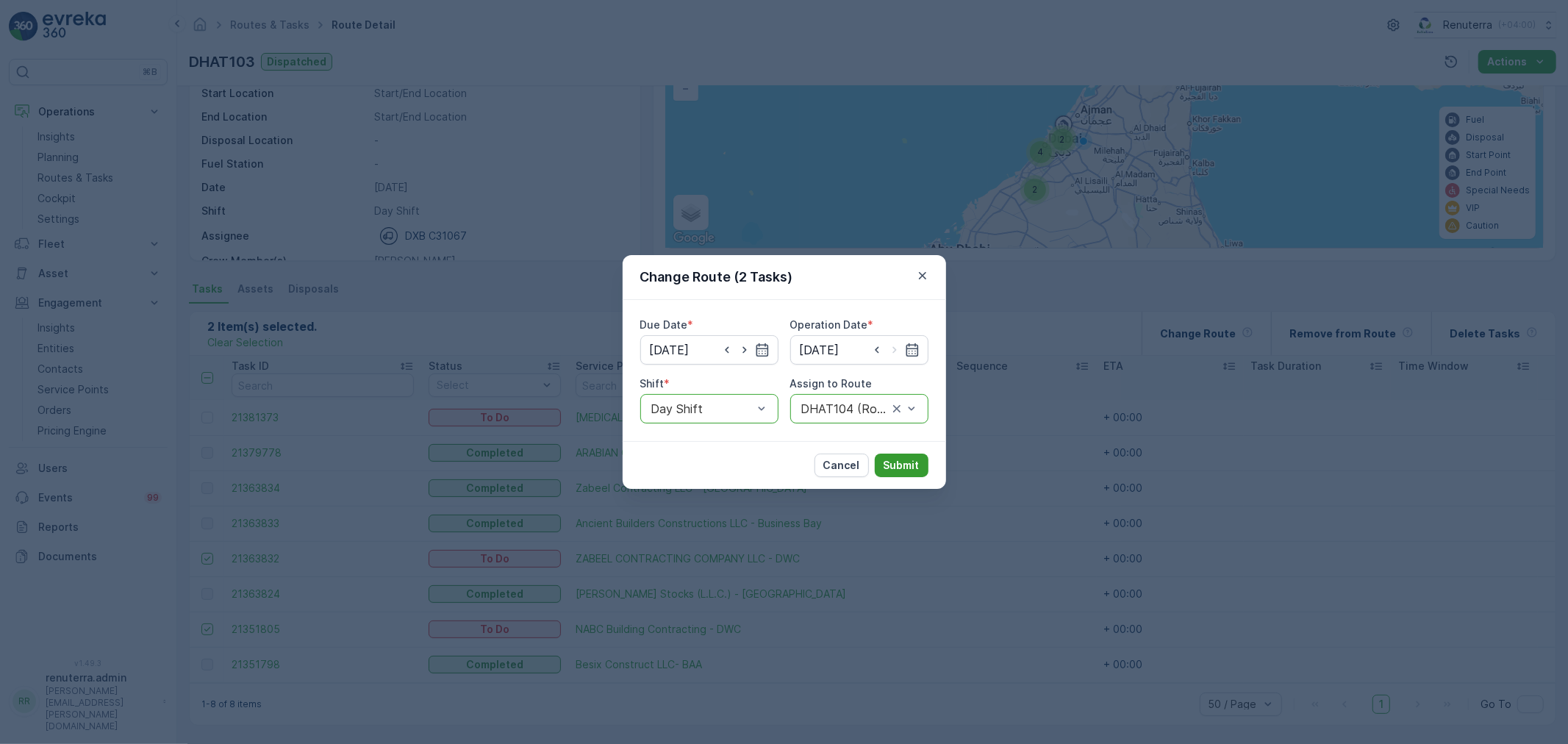
click at [886, 466] on p "Submit" at bounding box center [902, 465] width 36 height 15
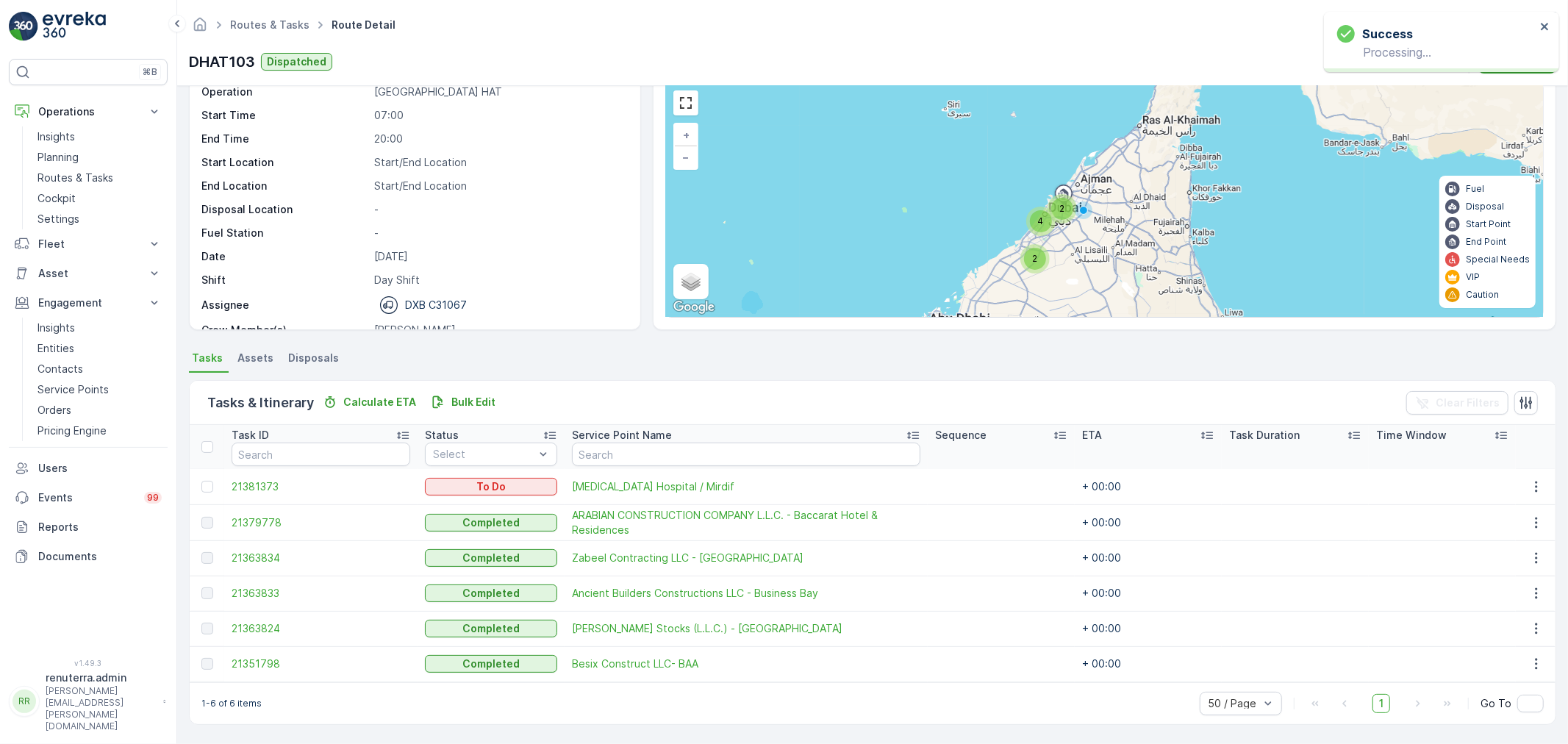
scroll to position [61, 0]
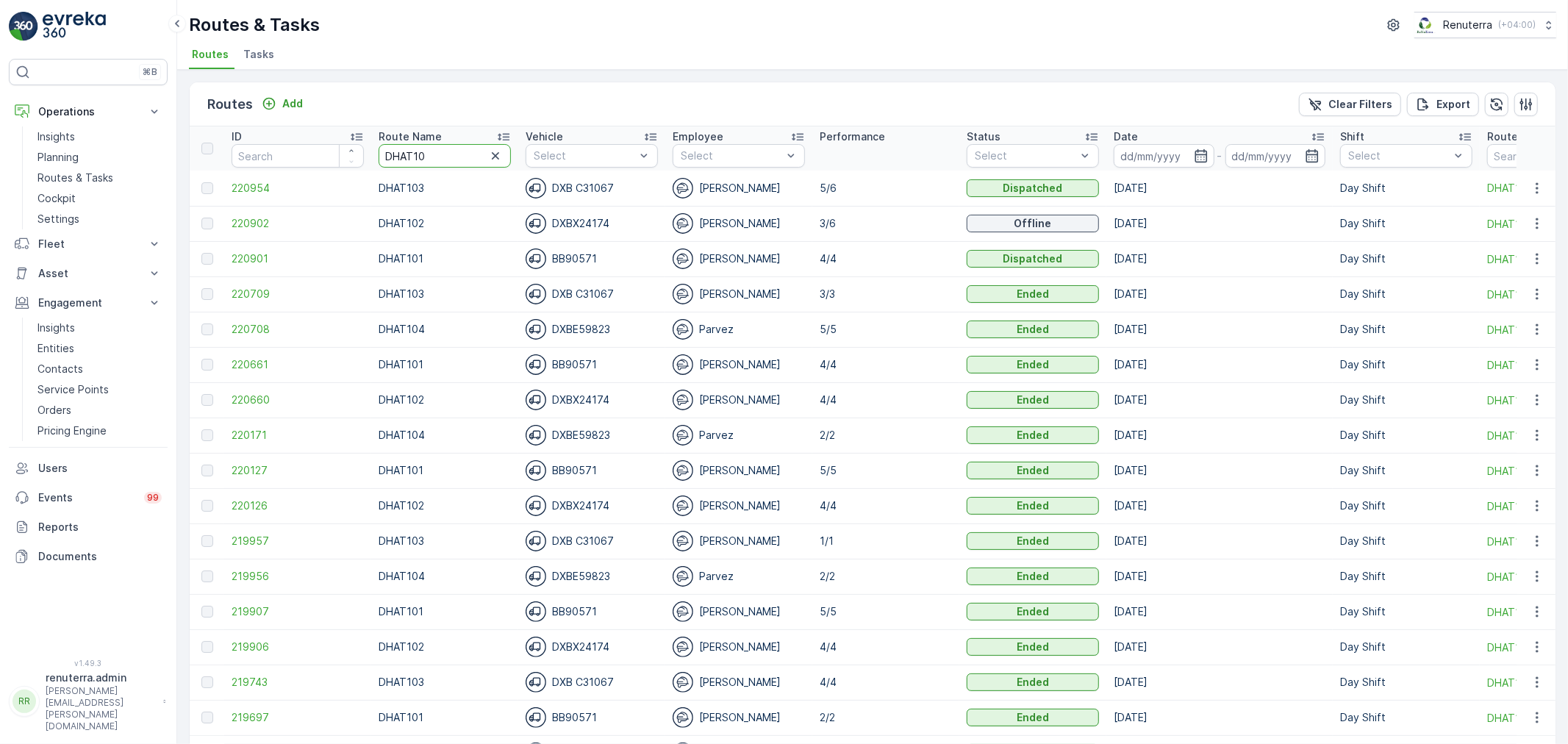
drag, startPoint x: 429, startPoint y: 155, endPoint x: 299, endPoint y: 169, distance: 130.8
click at [299, 169] on tr "ID Route Name DHAT10 Vehicle Select Employee Select Performance Status Select D…" at bounding box center [927, 148] width 1477 height 44
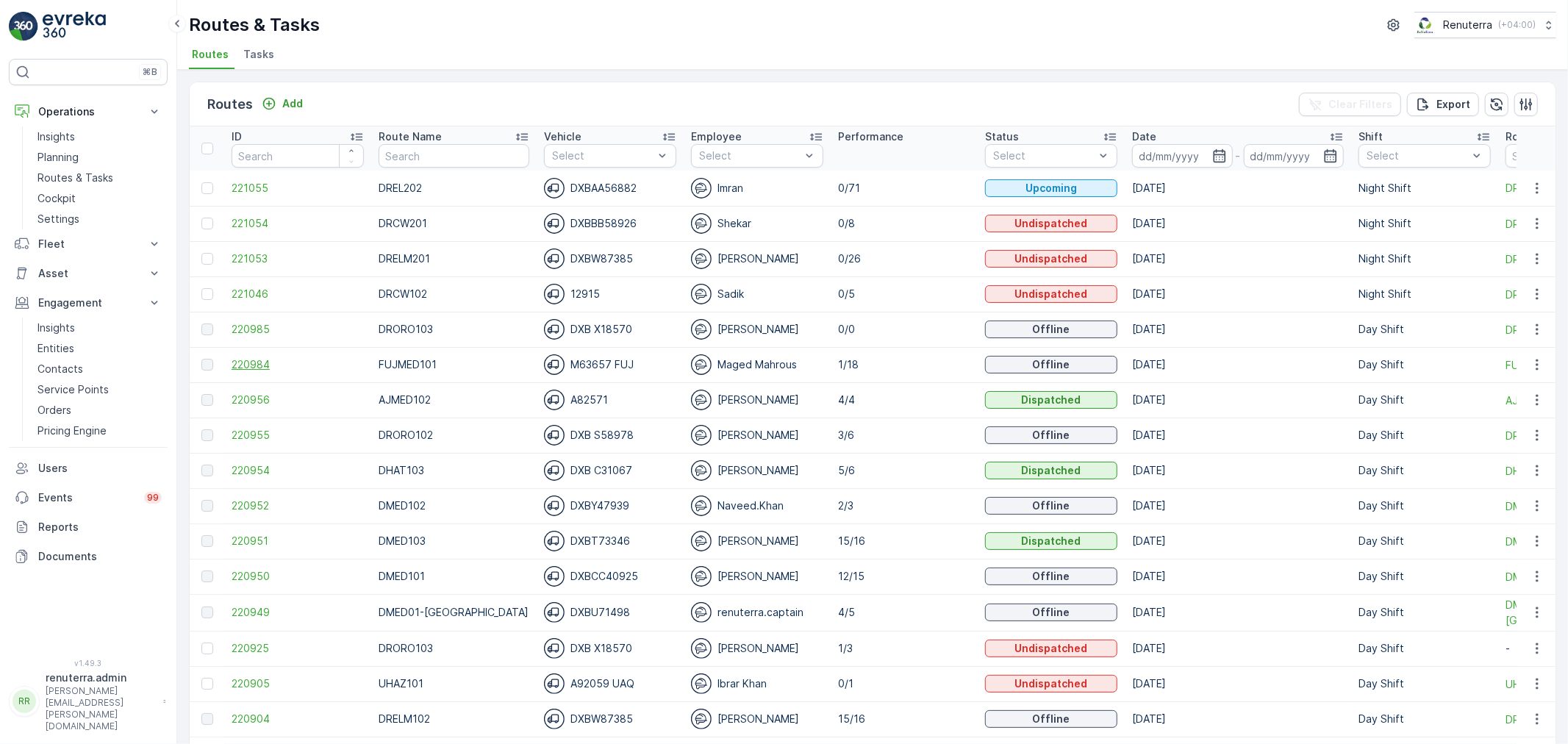
click at [279, 363] on span "220984" at bounding box center [298, 364] width 132 height 15
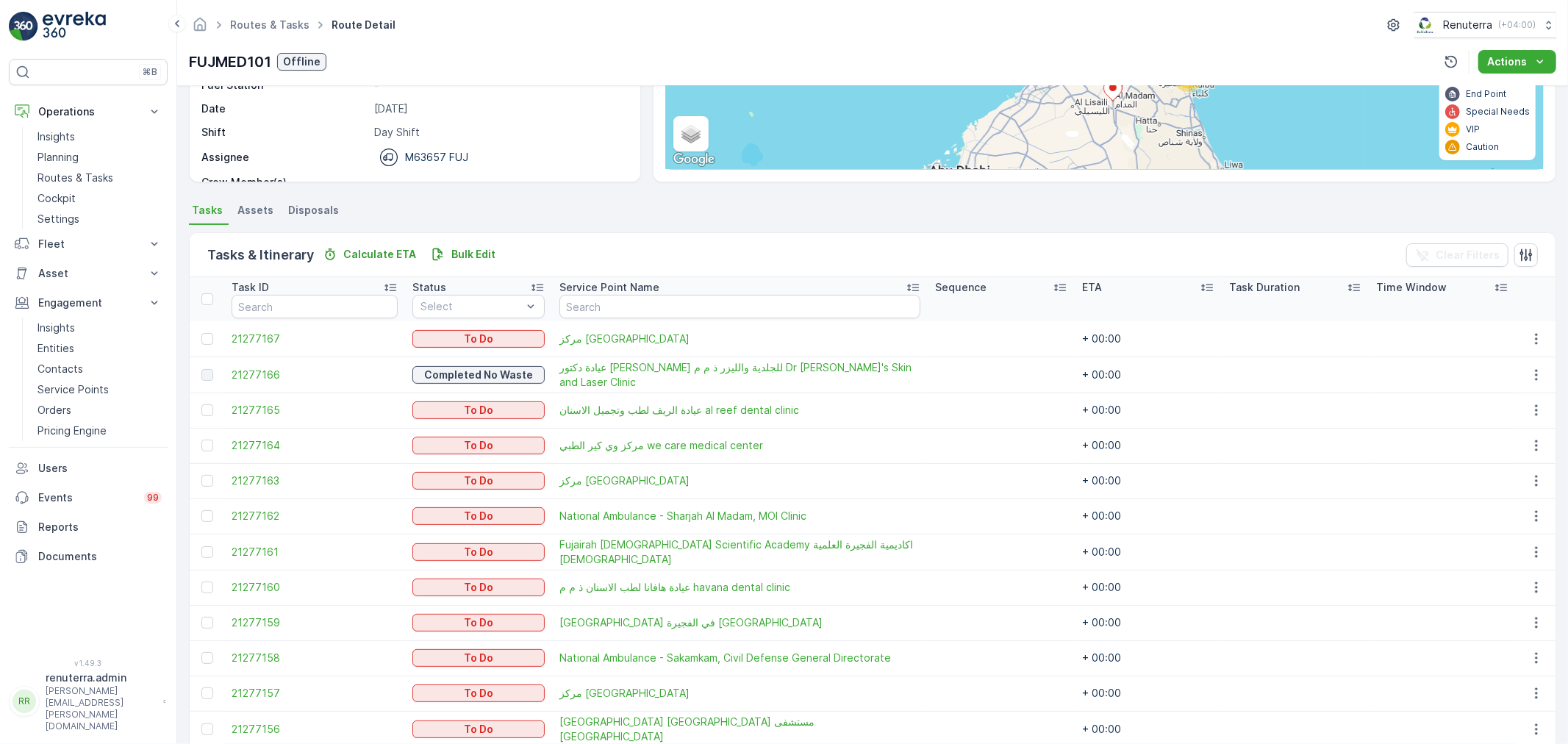
scroll to position [157, 0]
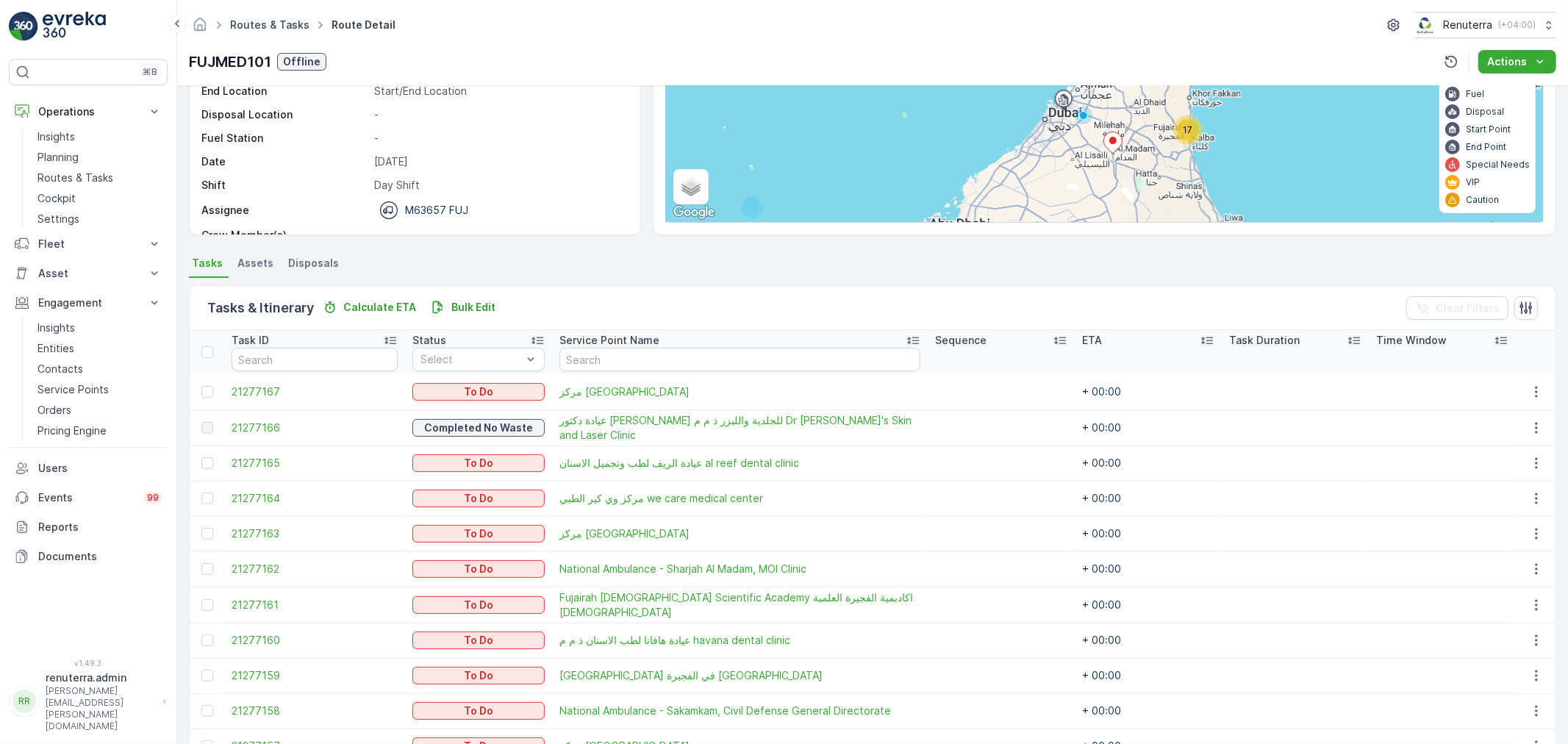
click at [262, 30] on link "Routes & Tasks" at bounding box center [270, 25] width 79 height 12
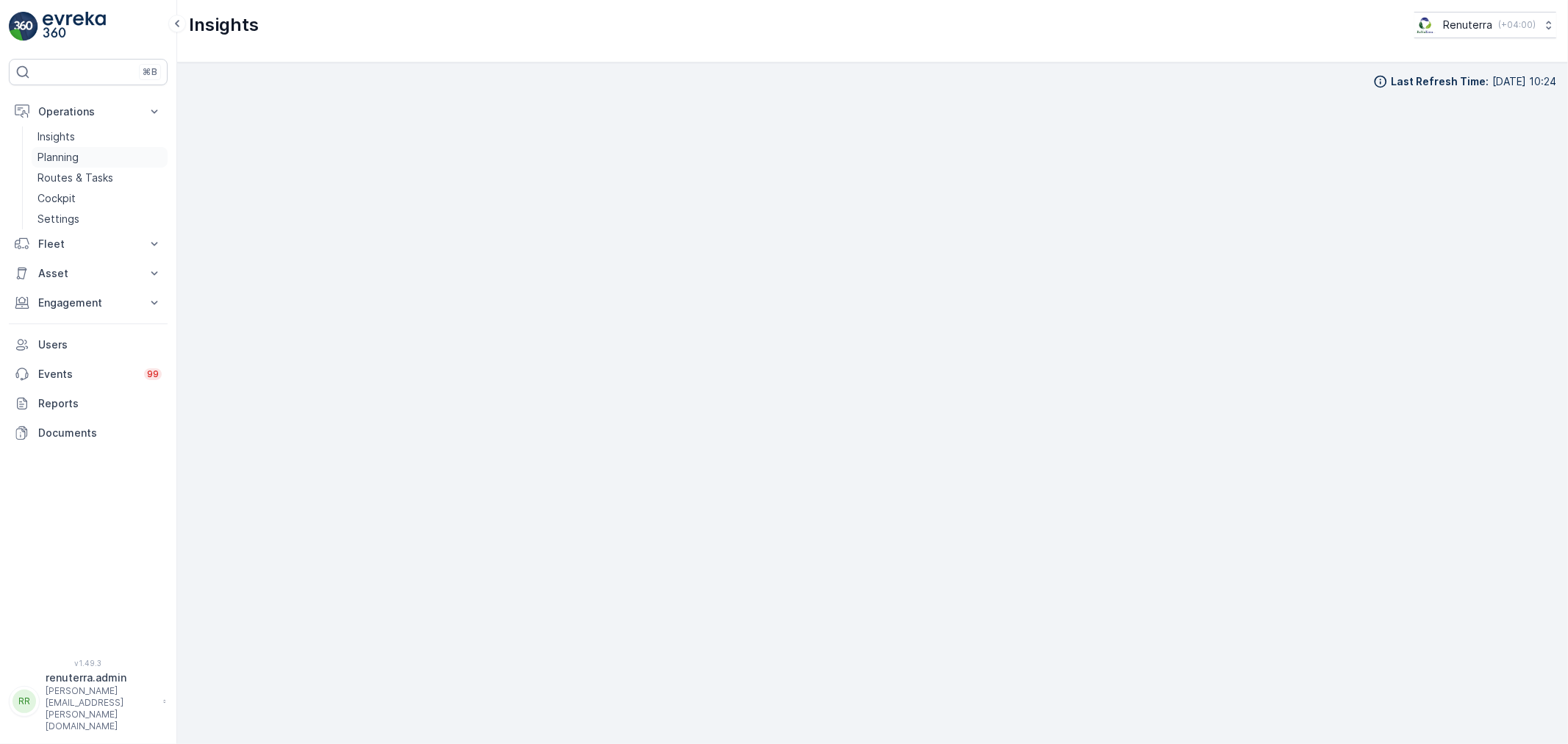
click at [106, 162] on link "Planning" at bounding box center [100, 157] width 136 height 20
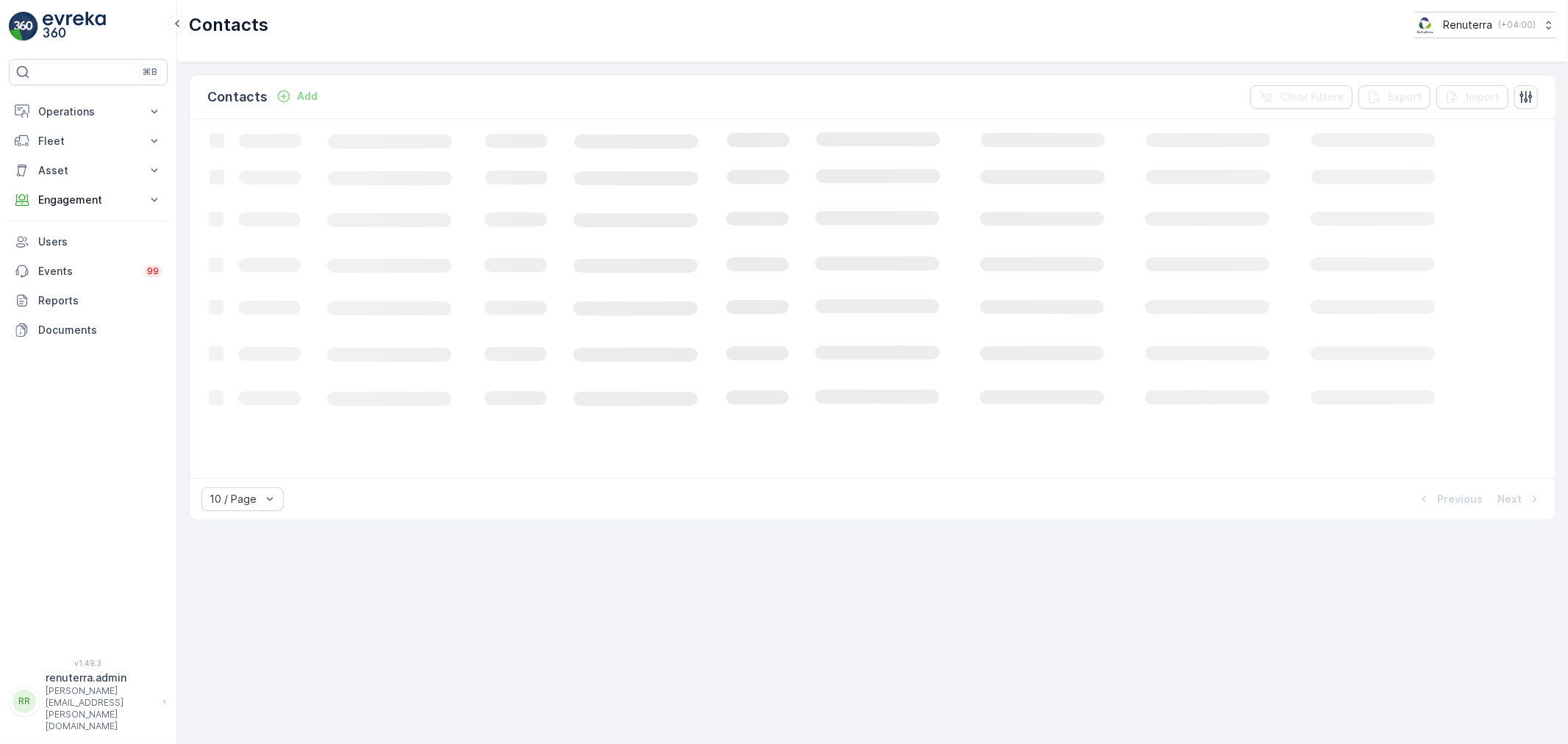
click at [297, 79] on div "Contacts Add Clear Filters Export Import" at bounding box center [872, 97] width 1366 height 44
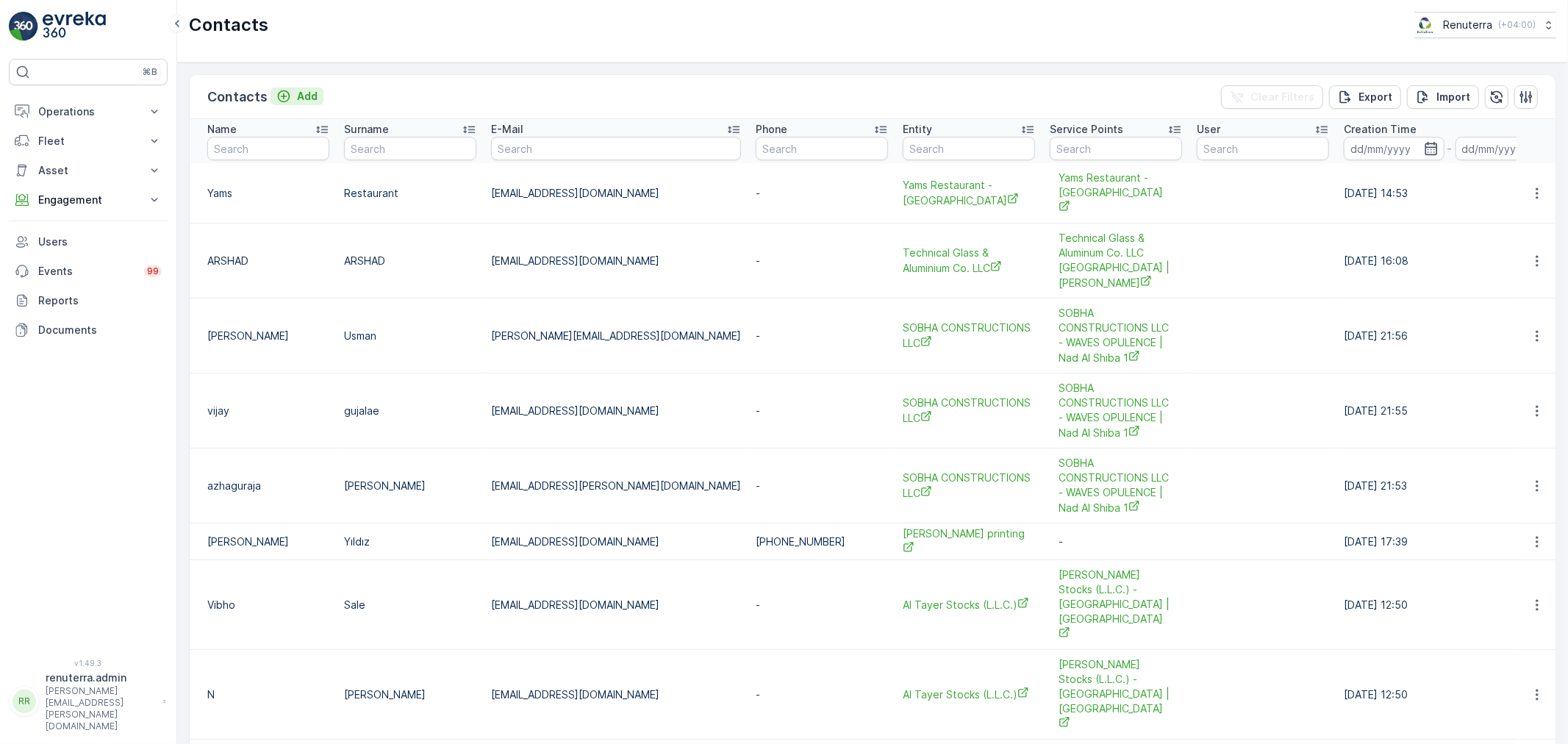
click at [302, 89] on p "Add" at bounding box center [307, 96] width 20 height 15
click at [464, 298] on td "Usman" at bounding box center [410, 336] width 147 height 75
